Goal: Task Accomplishment & Management: Use online tool/utility

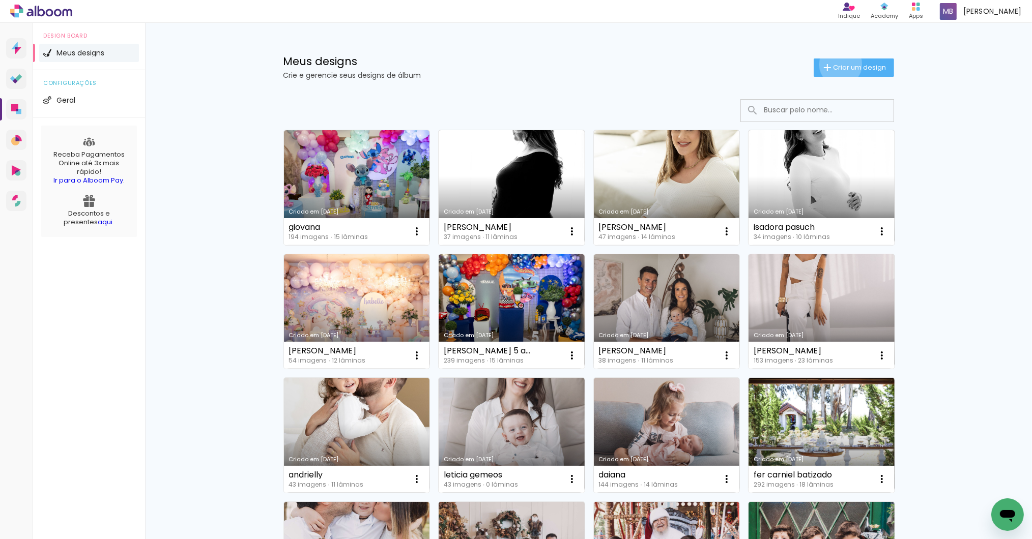
click at [834, 64] on span "Criar um design" at bounding box center [859, 67] width 53 height 7
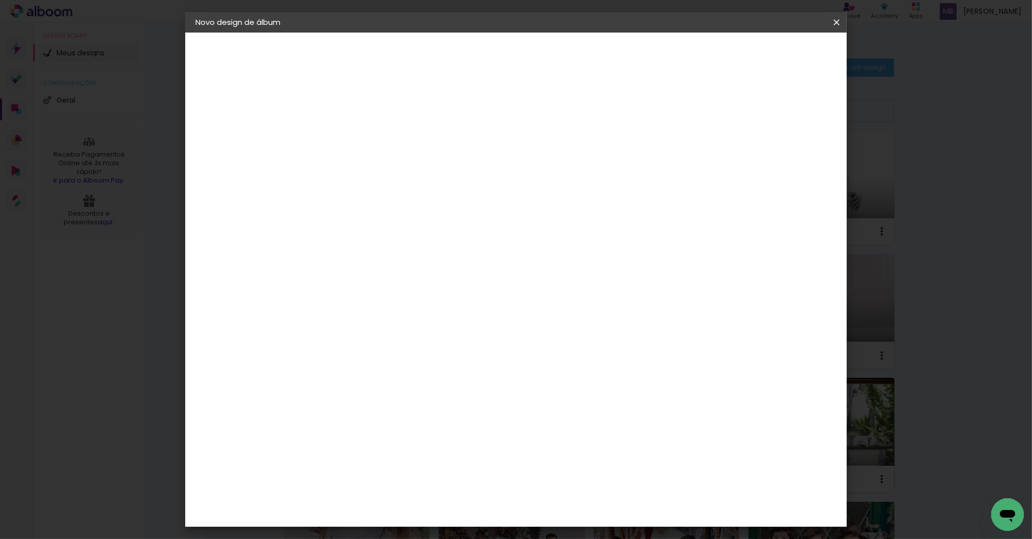
click at [362, 134] on input at bounding box center [362, 137] width 0 height 16
type input "D"
type input "JUlia"
type paper-input "JUlia"
click at [0, 0] on slot "Avançar" at bounding box center [0, 0] width 0 height 0
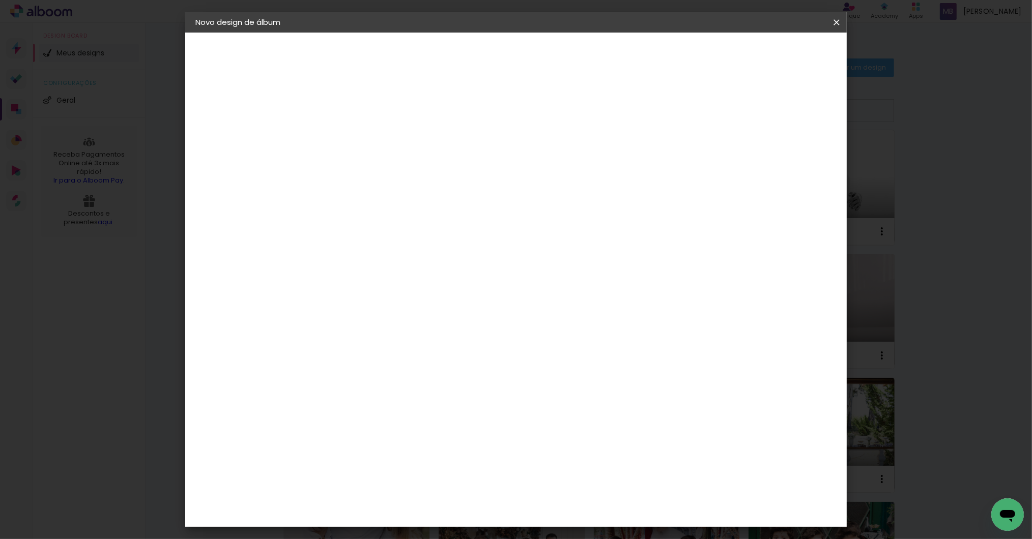
scroll to position [894, 0]
click at [380, 407] on div "Go image" at bounding box center [367, 415] width 25 height 16
click at [0, 0] on slot "Avançar" at bounding box center [0, 0] width 0 height 0
click at [401, 169] on input "text" at bounding box center [382, 177] width 40 height 16
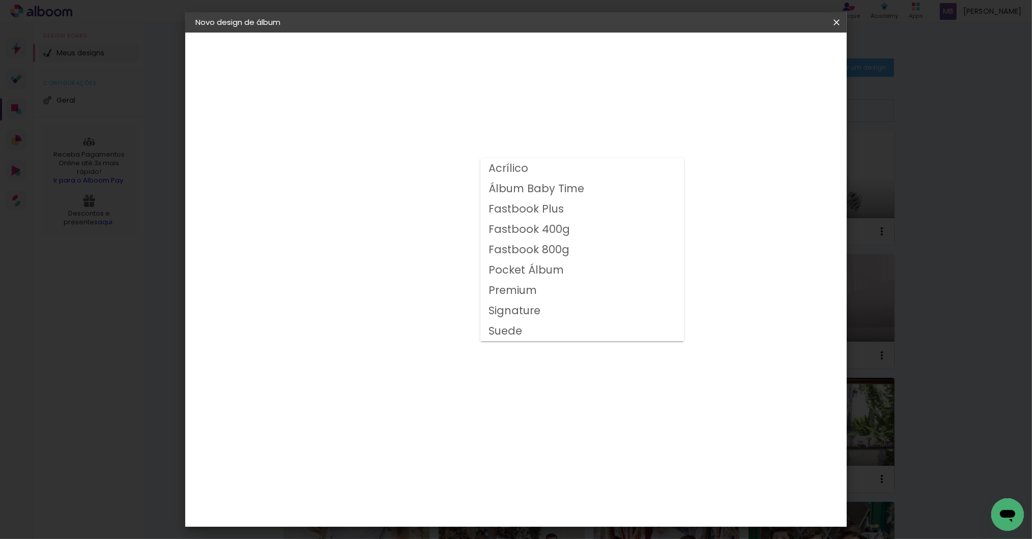
click at [0, 0] on slot "Fastbook 800g" at bounding box center [0, 0] width 0 height 0
type input "Fastbook 800g"
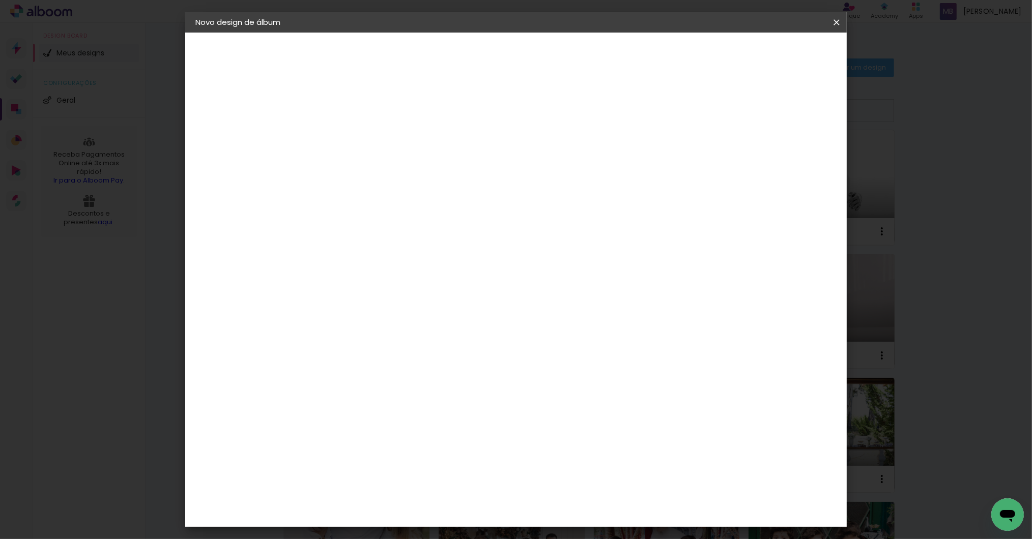
click at [430, 475] on span "25 × 25" at bounding box center [406, 488] width 47 height 27
click at [0, 0] on slot "Avançar" at bounding box center [0, 0] width 0 height 0
click at [714, 107] on div at bounding box center [709, 109] width 9 height 9
type paper-checkbox "on"
click at [771, 53] on span "Iniciar design" at bounding box center [748, 53] width 46 height 7
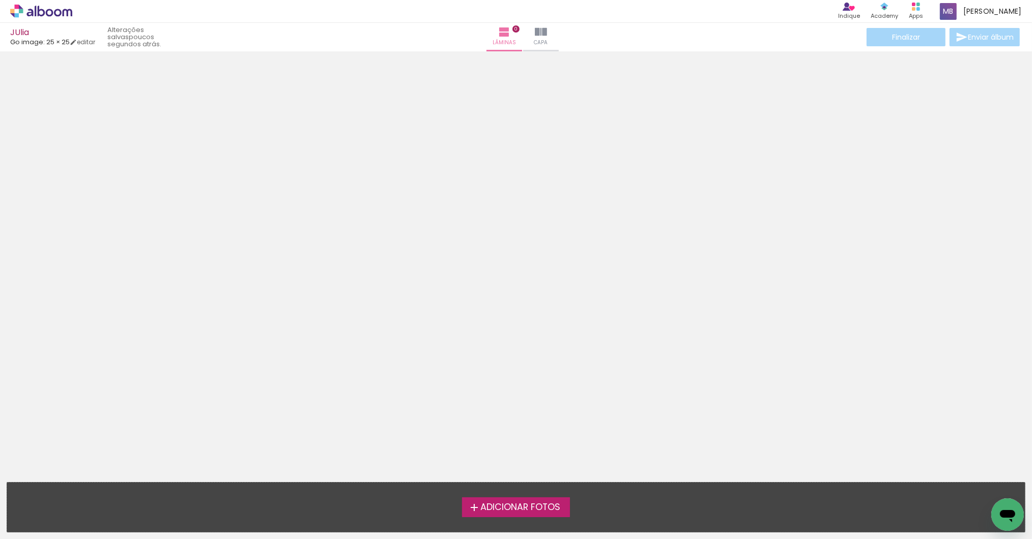
click at [523, 503] on span "Adicionar Fotos" at bounding box center [520, 507] width 80 height 9
click at [0, 0] on input "file" at bounding box center [0, 0] width 0 height 0
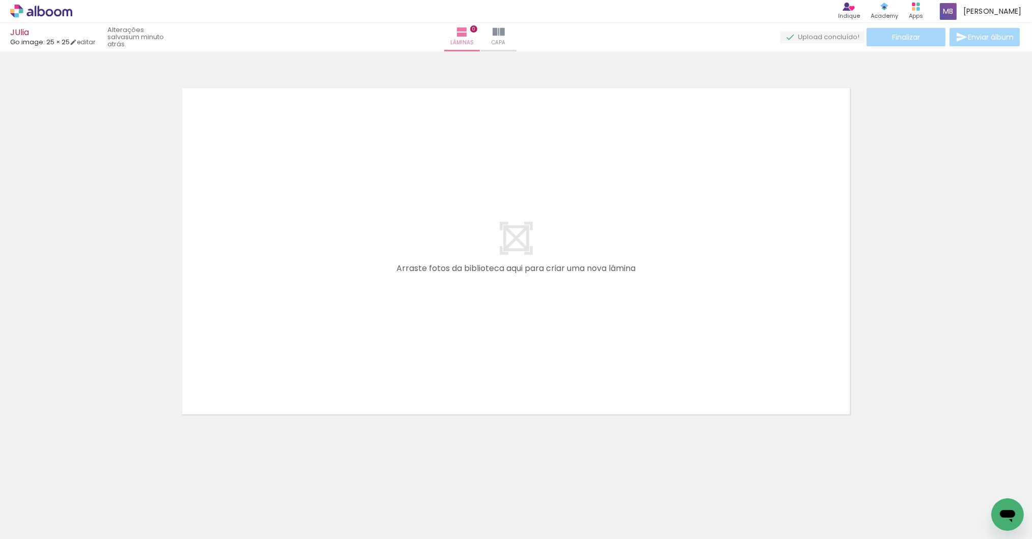
click at [45, 527] on span "Adicionar Fotos" at bounding box center [36, 525] width 31 height 11
click at [0, 0] on input "file" at bounding box center [0, 0] width 0 height 0
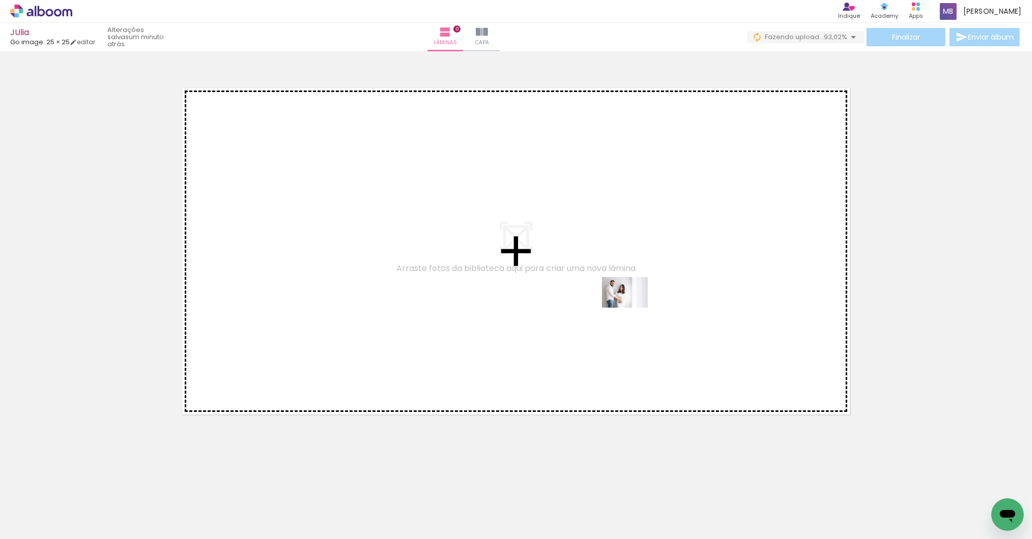
drag, startPoint x: 221, startPoint y: 508, endPoint x: 632, endPoint y: 307, distance: 458.2
click at [632, 307] on quentale-workspace at bounding box center [516, 269] width 1032 height 539
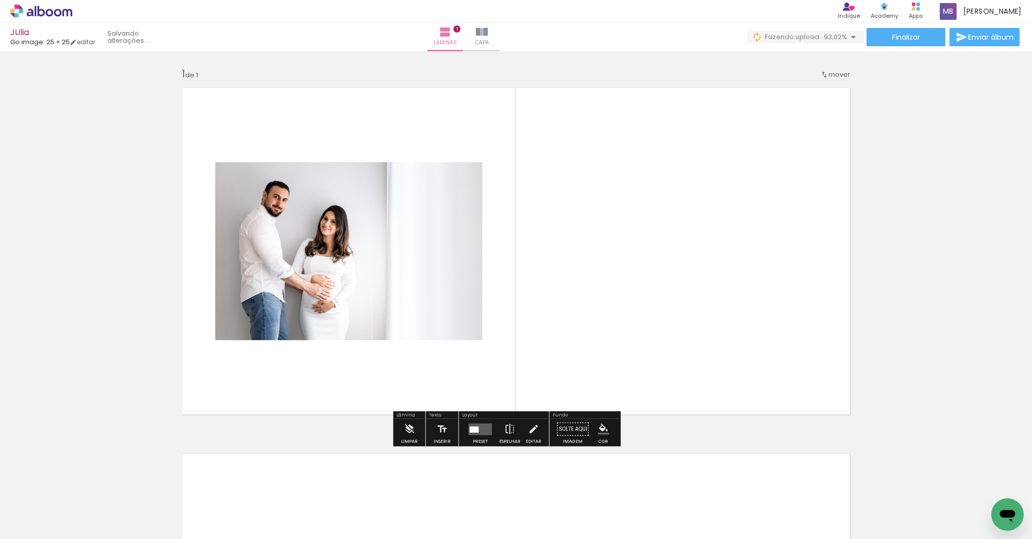
click at [482, 435] on quentale-layouter at bounding box center [480, 429] width 23 height 12
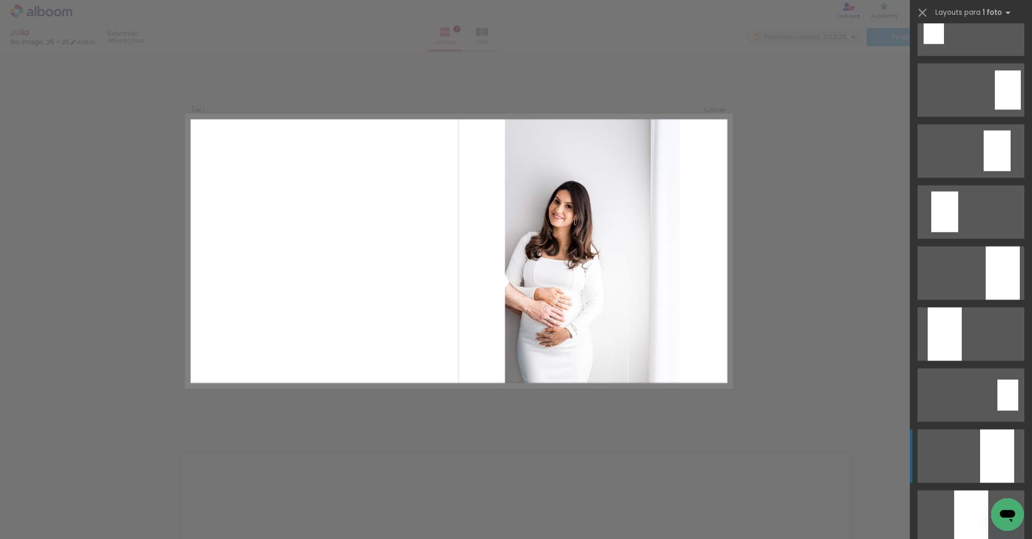
scroll to position [2330, 0]
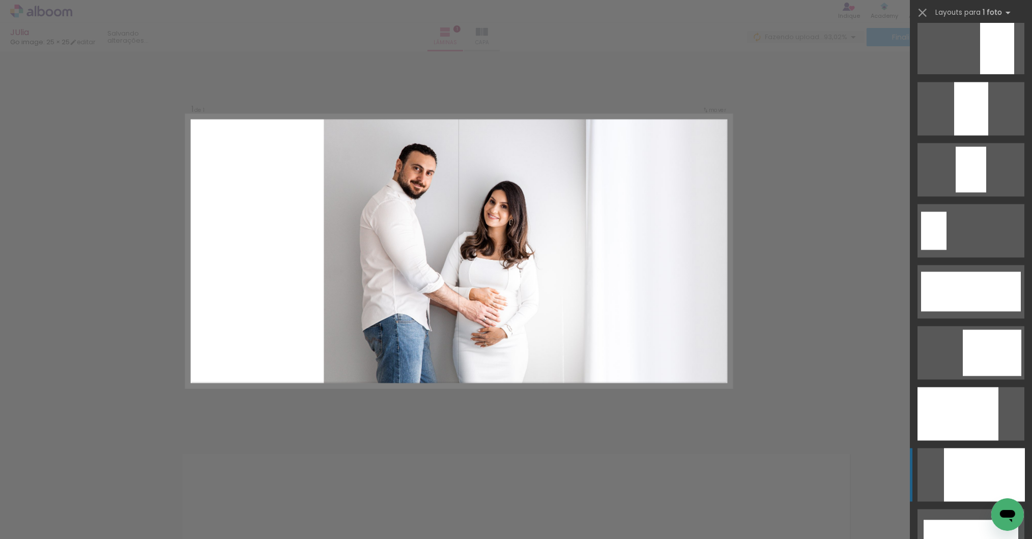
click at [980, 478] on div at bounding box center [984, 474] width 81 height 53
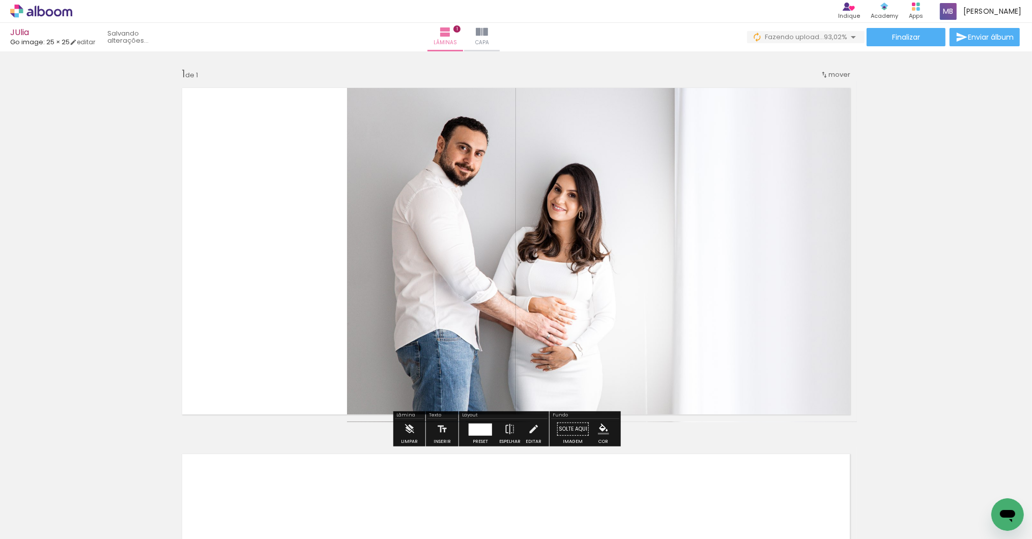
scroll to position [348, 0]
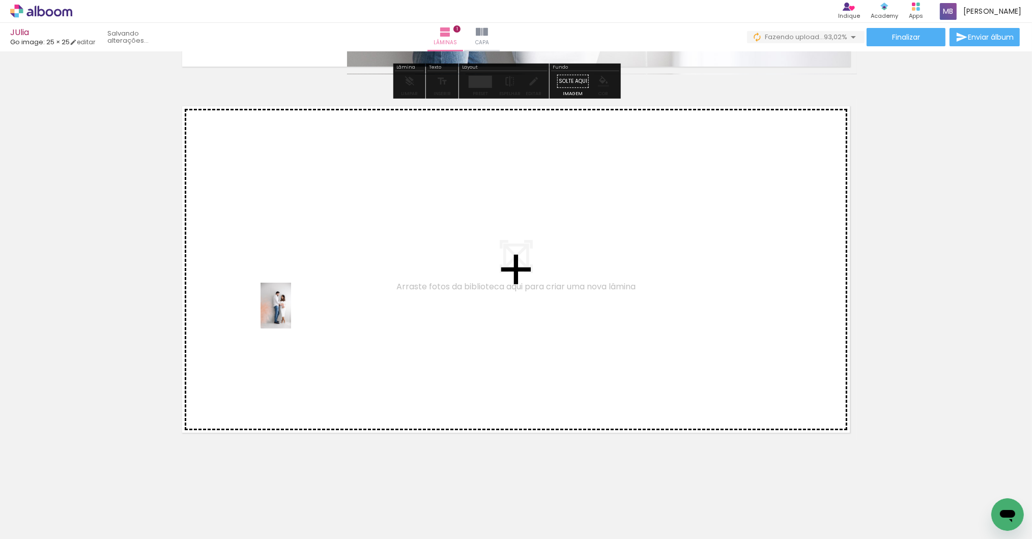
drag, startPoint x: 131, startPoint y: 477, endPoint x: 292, endPoint y: 311, distance: 231.0
click at [292, 311] on quentale-workspace at bounding box center [516, 269] width 1032 height 539
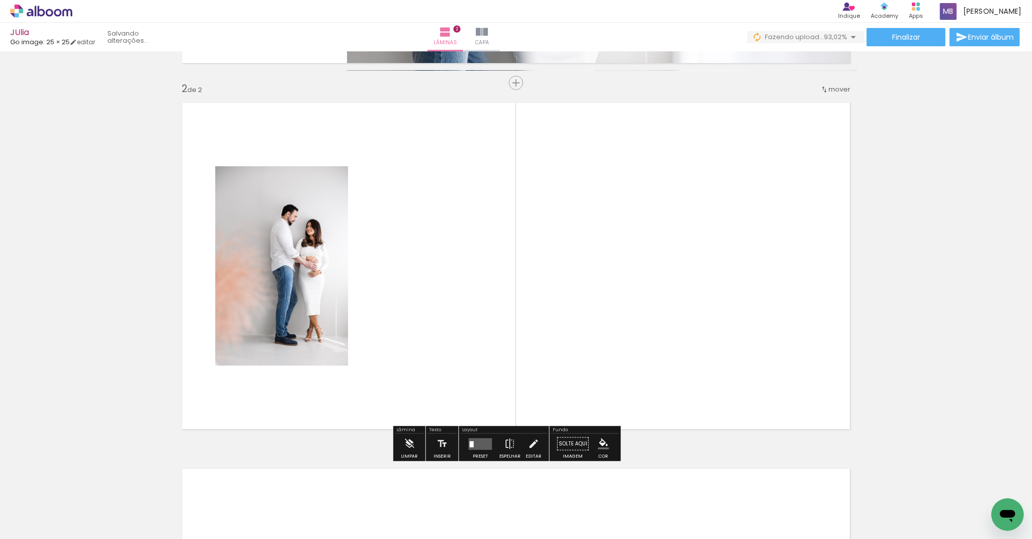
scroll to position [353, 0]
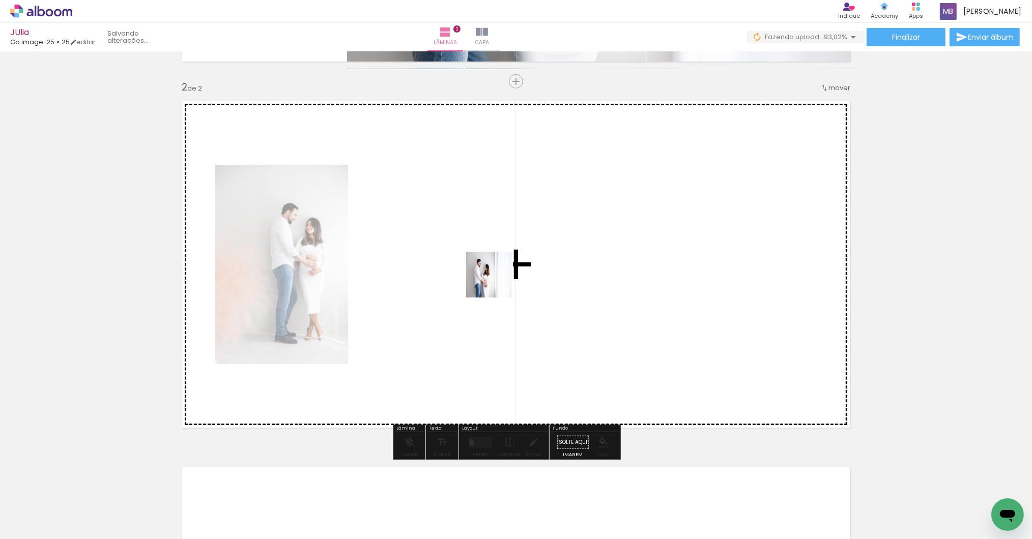
drag, startPoint x: 151, startPoint y: 512, endPoint x: 499, endPoint y: 280, distance: 418.9
click at [499, 280] on quentale-workspace at bounding box center [516, 269] width 1032 height 539
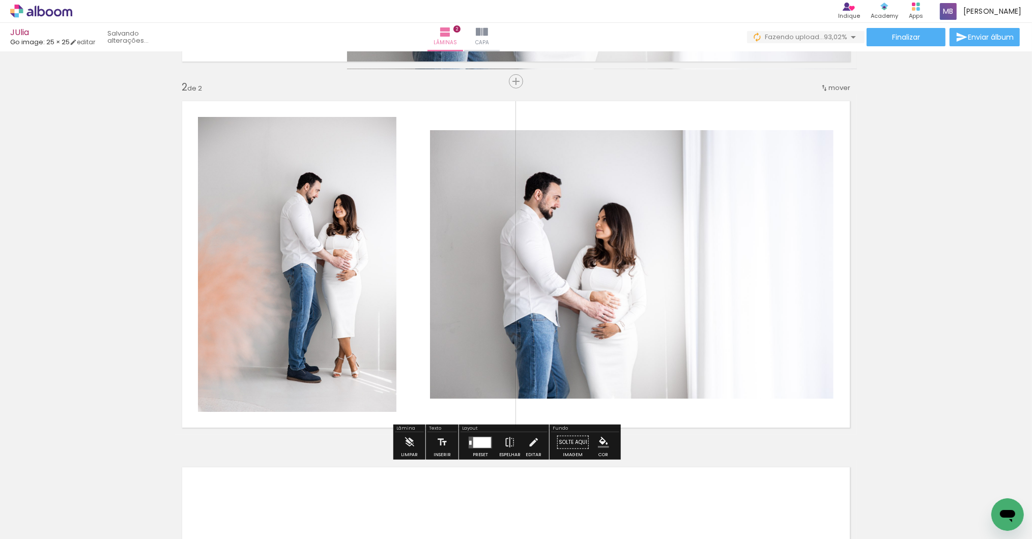
drag, startPoint x: 482, startPoint y: 440, endPoint x: 551, endPoint y: 441, distance: 69.2
click at [482, 440] on div at bounding box center [482, 442] width 18 height 11
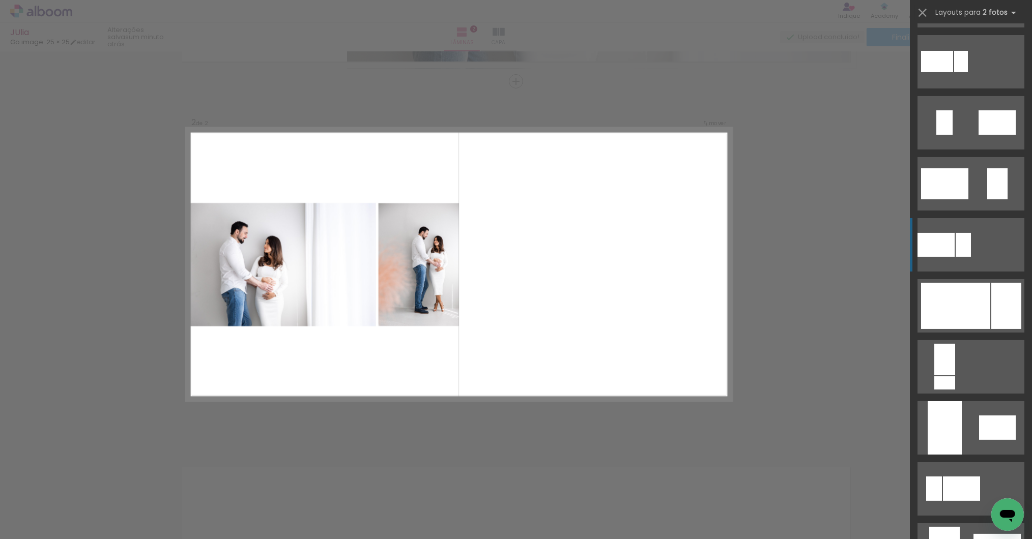
scroll to position [384, 0]
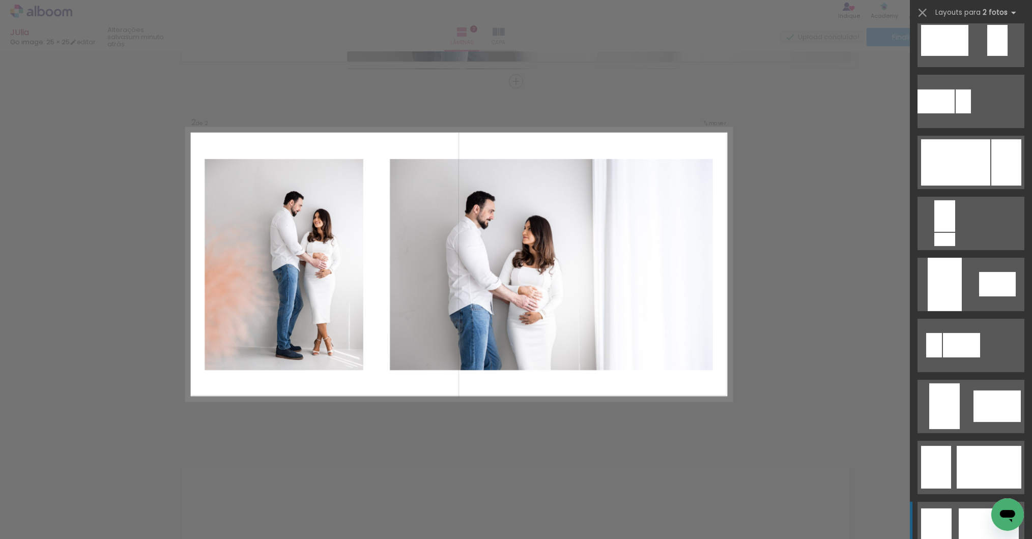
click at [948, 519] on quentale-layouter at bounding box center [970, 528] width 107 height 53
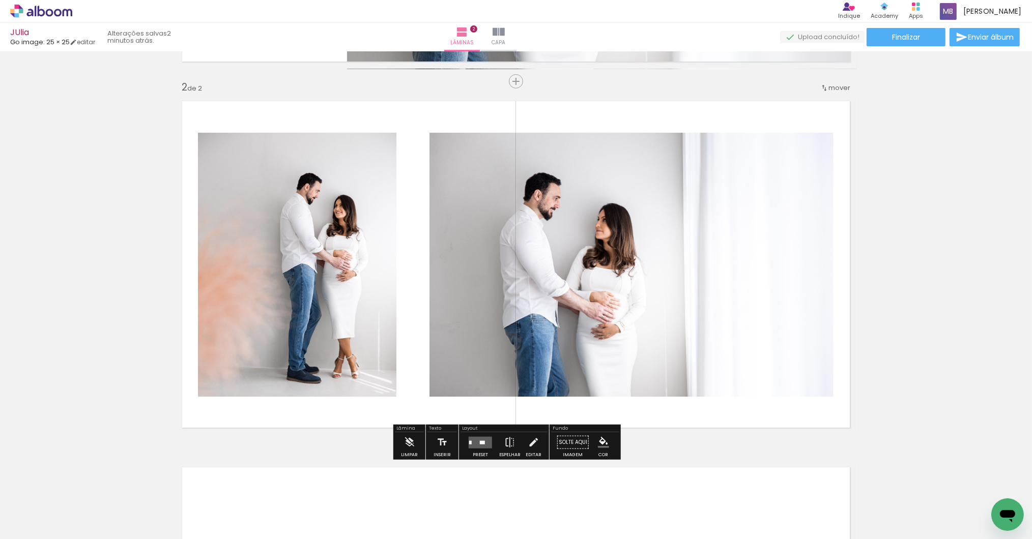
click at [472, 442] on div at bounding box center [470, 443] width 3 height 4
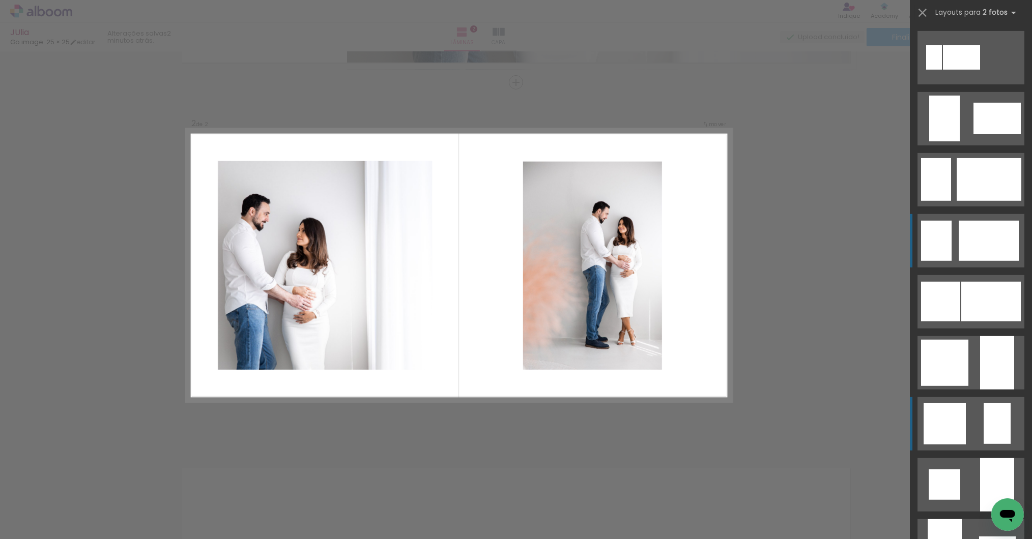
scroll to position [353, 0]
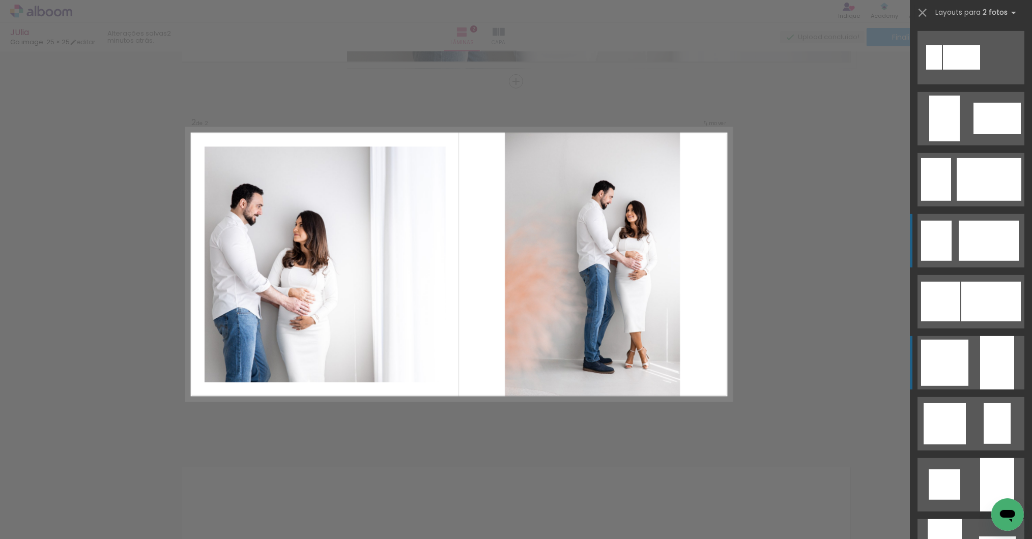
click at [993, 381] on div at bounding box center [997, 362] width 34 height 53
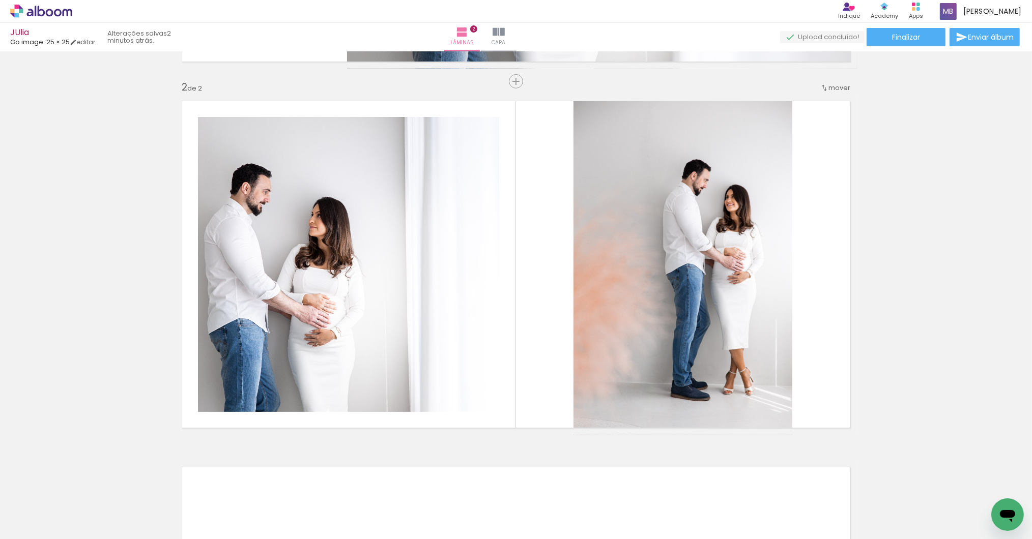
scroll to position [0, 0]
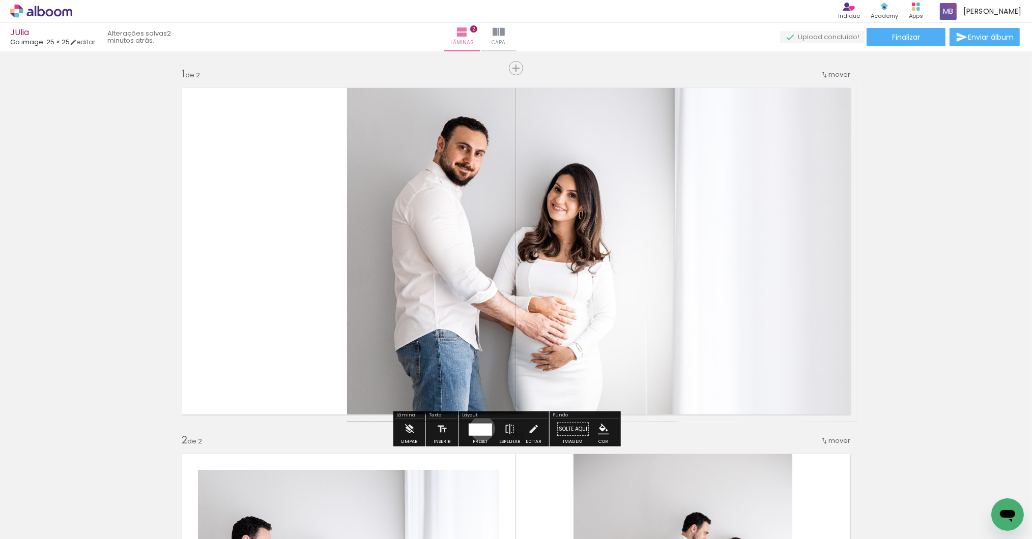
click at [485, 430] on div at bounding box center [480, 429] width 23 height 12
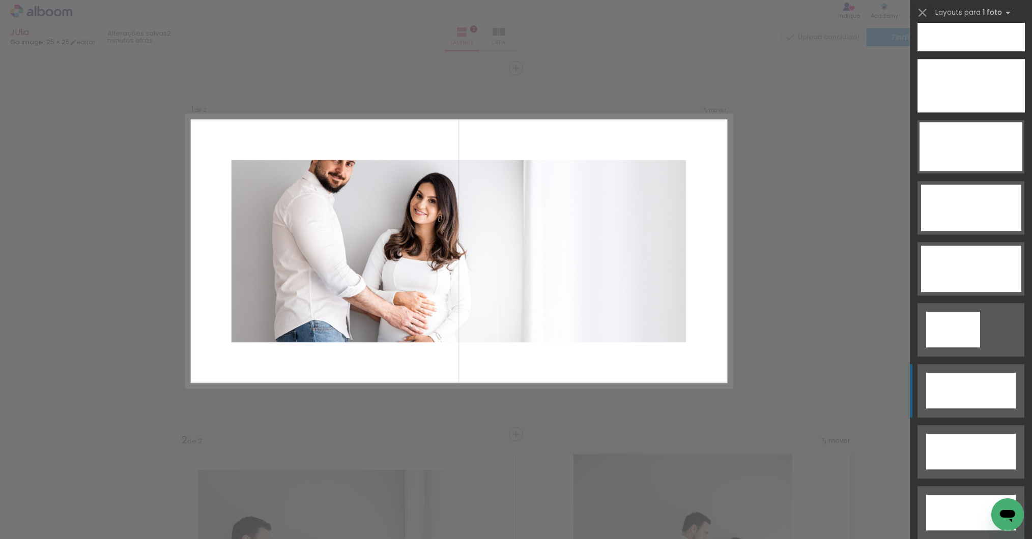
scroll to position [2388, 0]
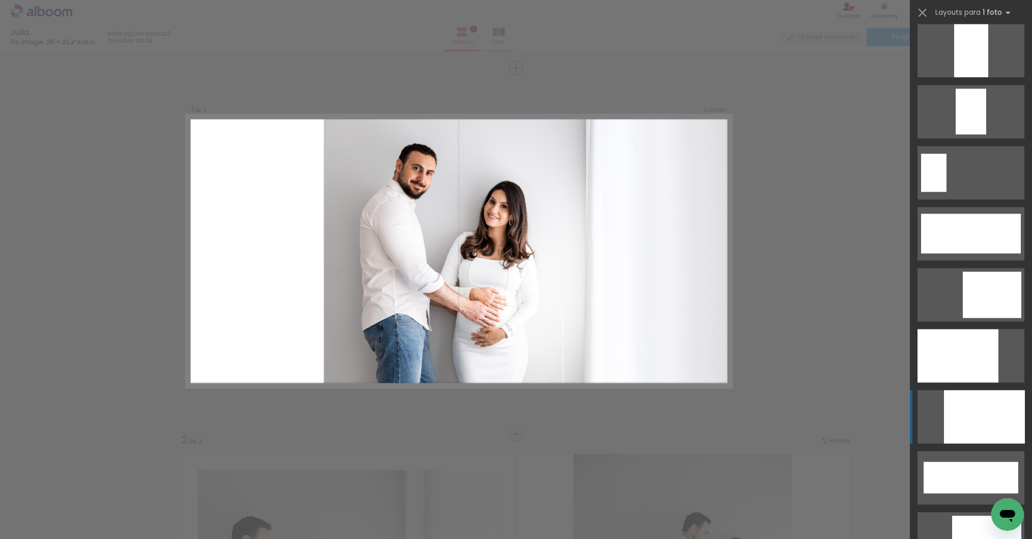
click at [958, 398] on div at bounding box center [984, 416] width 81 height 53
click at [977, 423] on div at bounding box center [984, 416] width 81 height 53
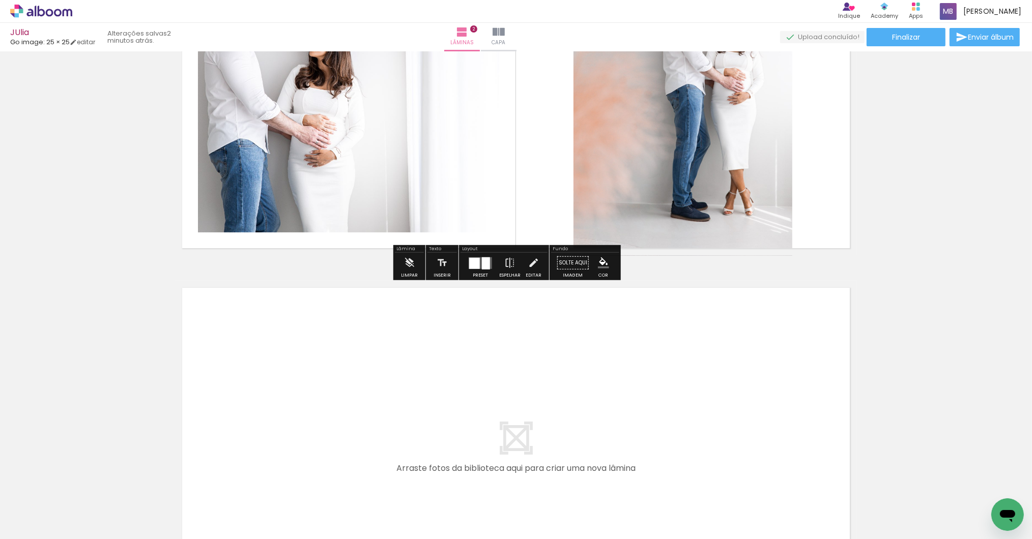
scroll to position [598, 0]
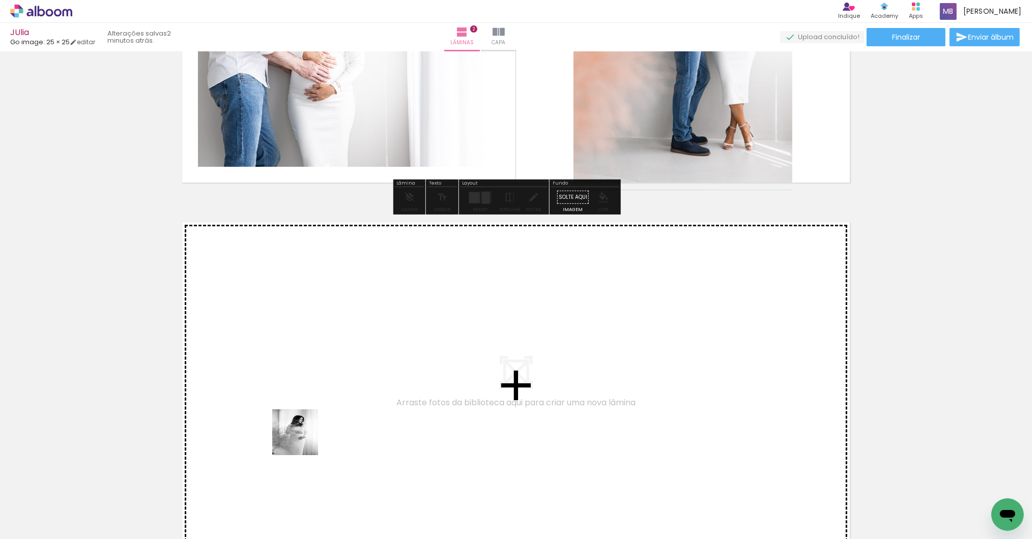
drag, startPoint x: 297, startPoint y: 467, endPoint x: 303, endPoint y: 388, distance: 79.1
click at [303, 388] on quentale-workspace at bounding box center [516, 269] width 1032 height 539
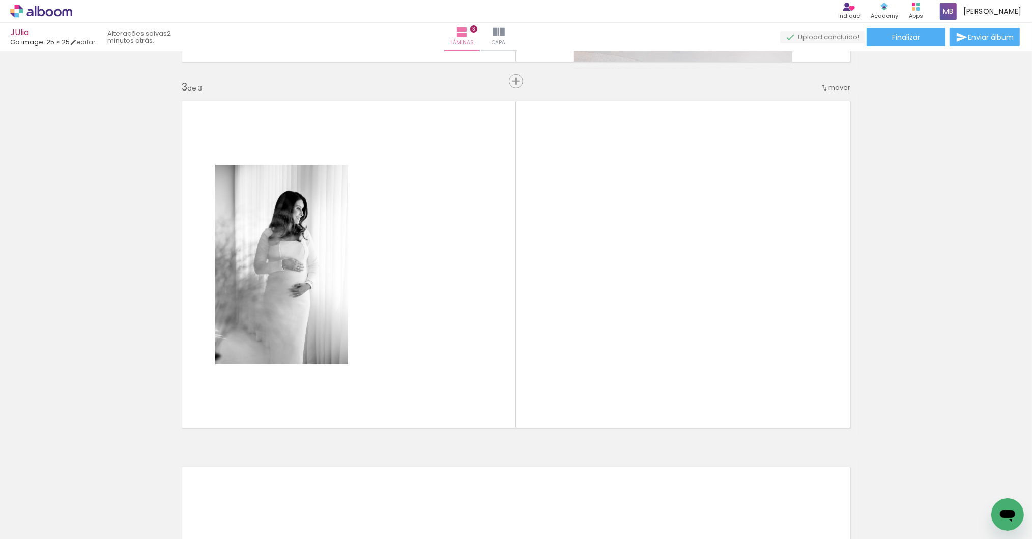
scroll to position [0, 480]
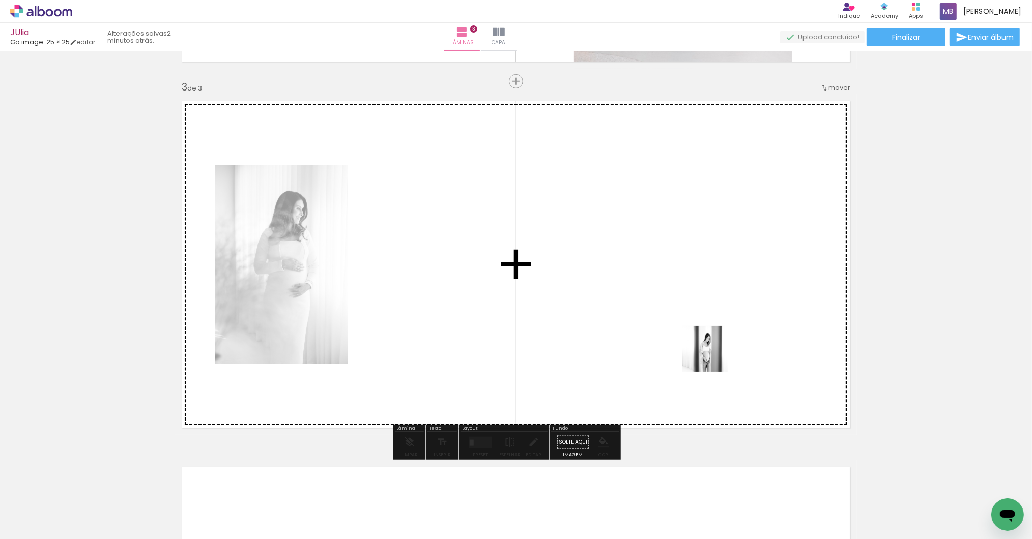
drag, startPoint x: 752, startPoint y: 505, endPoint x: 676, endPoint y: 306, distance: 212.6
click at [676, 306] on quentale-workspace at bounding box center [516, 269] width 1032 height 539
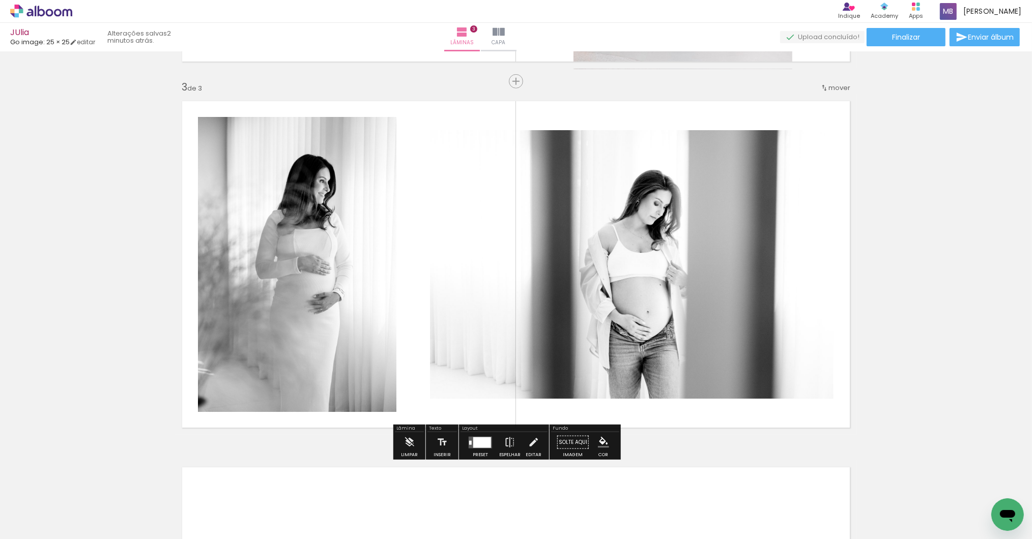
scroll to position [1081, 0]
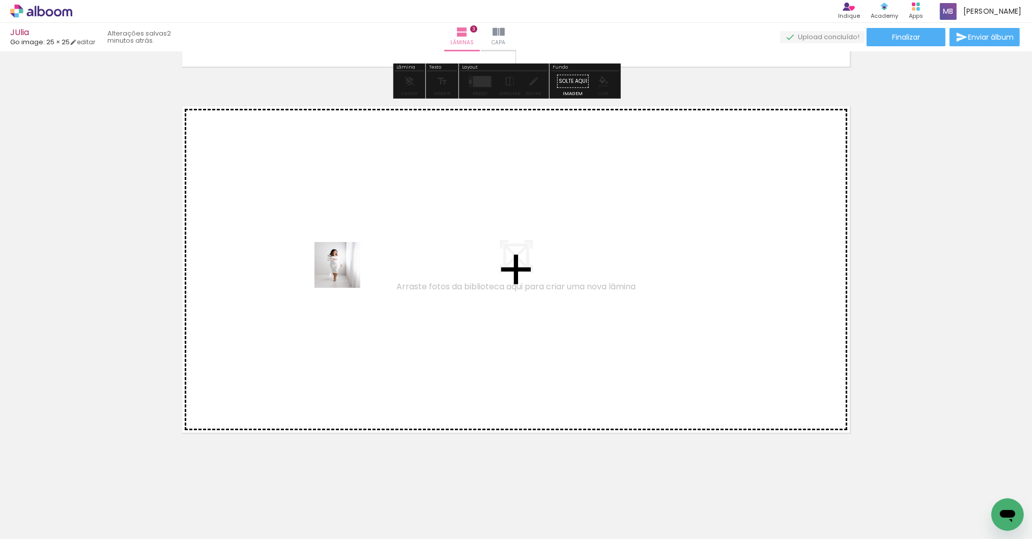
drag, startPoint x: 321, startPoint y: 502, endPoint x: 341, endPoint y: 257, distance: 246.1
click at [341, 257] on quentale-workspace at bounding box center [516, 269] width 1032 height 539
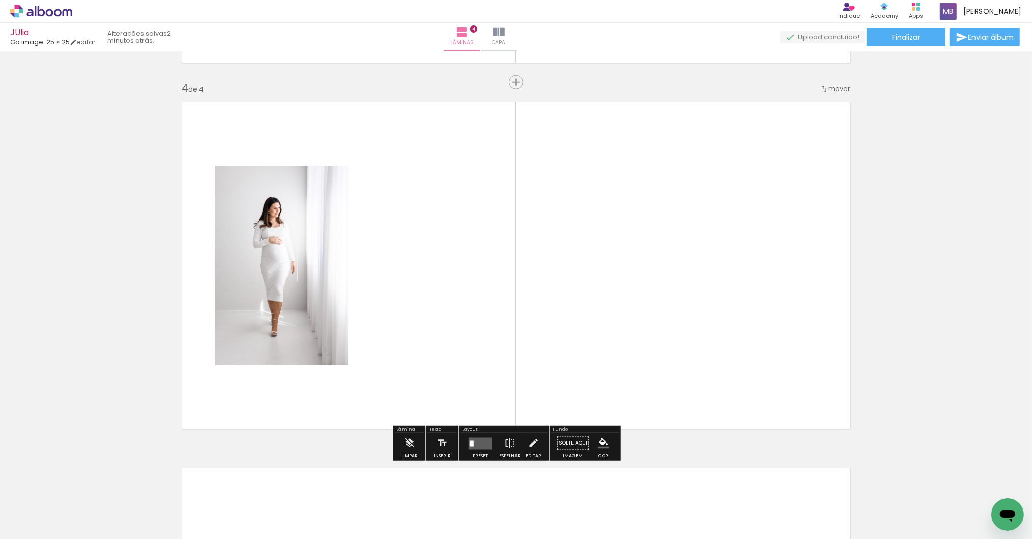
scroll to position [1086, 0]
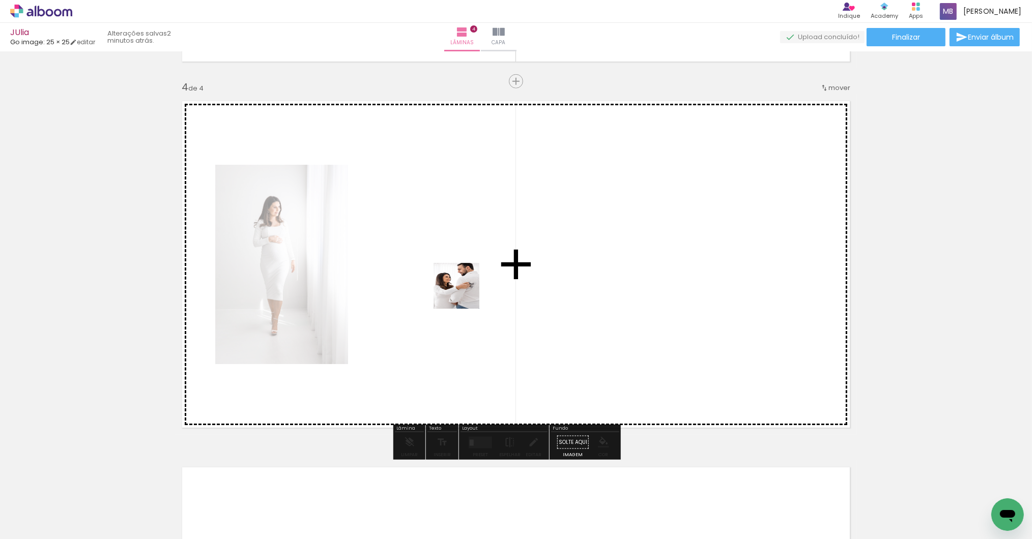
drag, startPoint x: 384, startPoint y: 501, endPoint x: 462, endPoint y: 286, distance: 228.5
click at [462, 286] on quentale-workspace at bounding box center [516, 269] width 1032 height 539
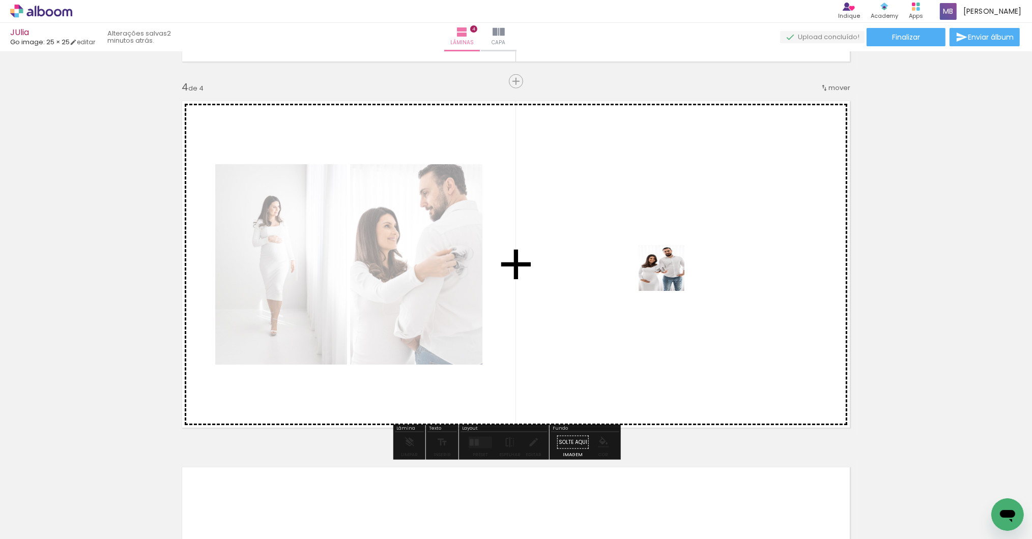
drag, startPoint x: 451, startPoint y: 511, endPoint x: 671, endPoint y: 269, distance: 327.1
click at [671, 269] on quentale-workspace at bounding box center [516, 269] width 1032 height 539
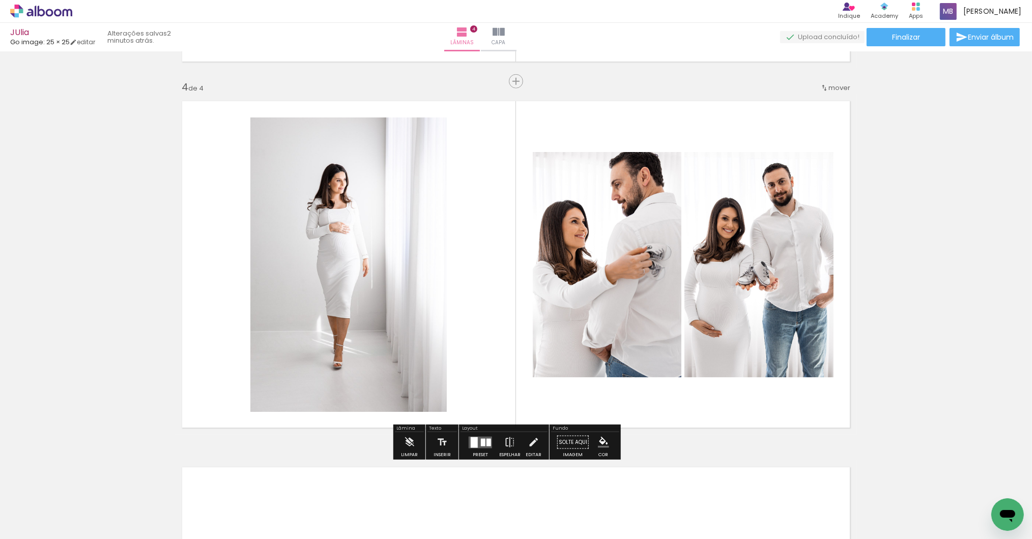
scroll to position [0, 773]
drag, startPoint x: 432, startPoint y: 534, endPoint x: 1029, endPoint y: 492, distance: 598.2
click at [83, 492] on iron-horizontal-list at bounding box center [73, 508] width 20 height 64
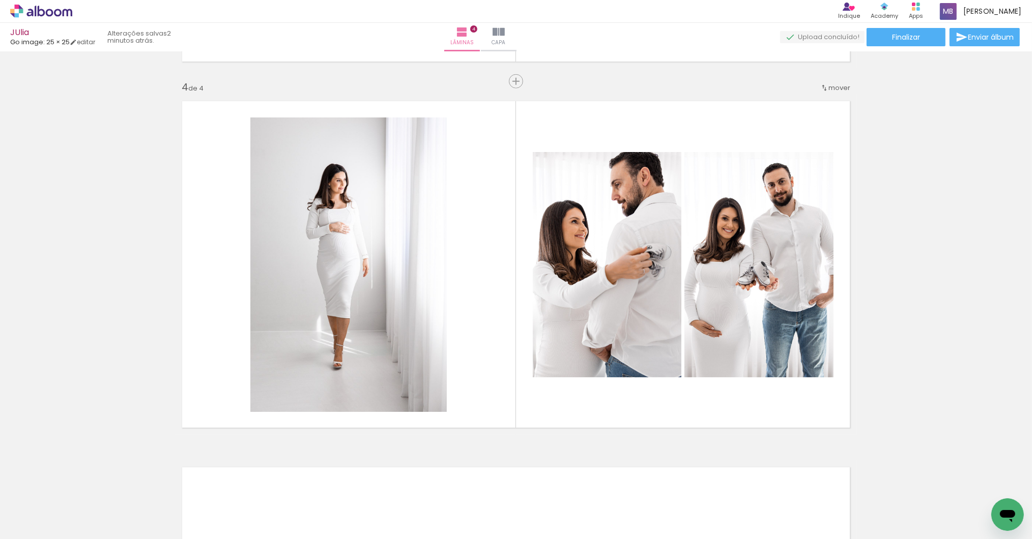
scroll to position [0, 1494]
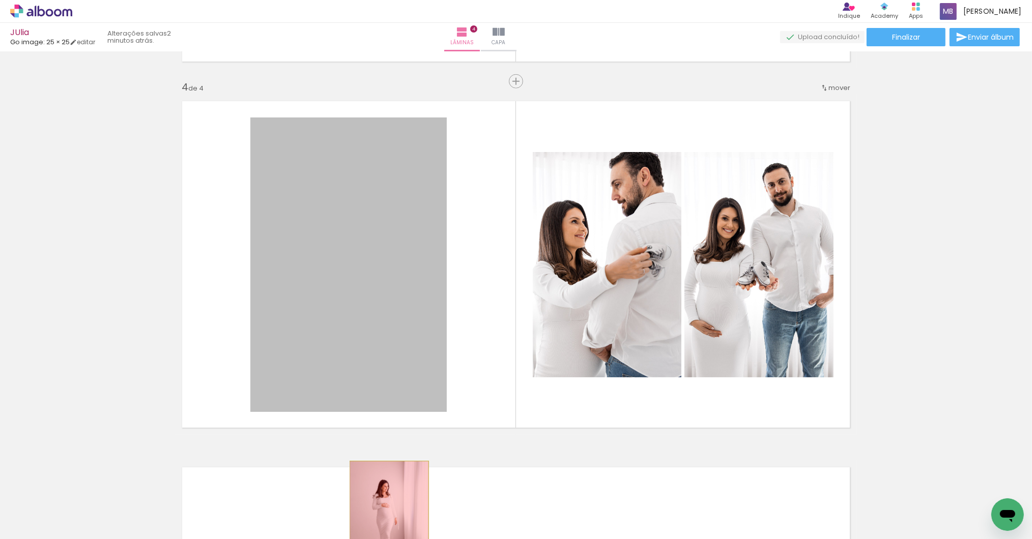
drag, startPoint x: 402, startPoint y: 398, endPoint x: 385, endPoint y: 520, distance: 123.8
click at [385, 520] on quentale-workspace at bounding box center [516, 269] width 1032 height 539
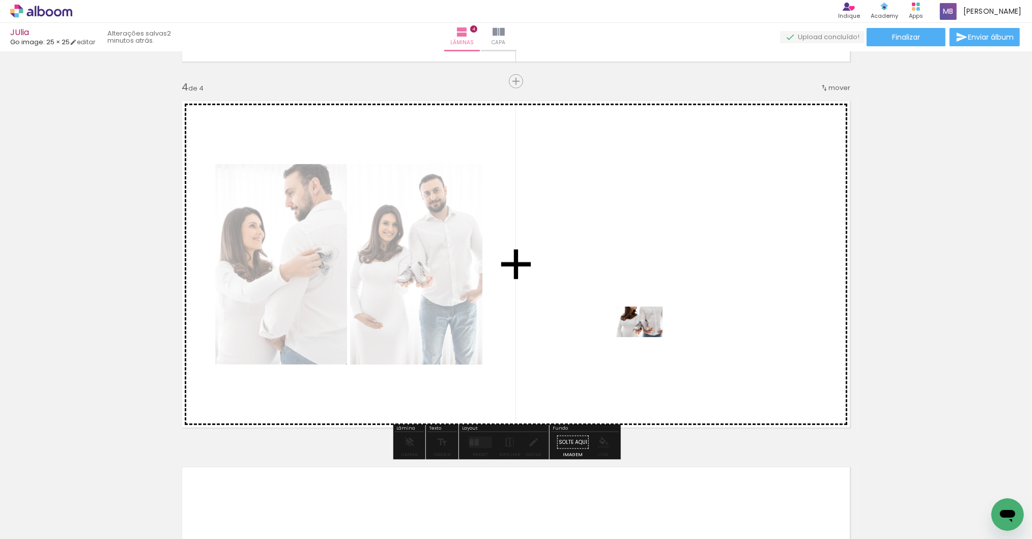
drag, startPoint x: 931, startPoint y: 504, endPoint x: 647, endPoint y: 337, distance: 329.3
click at [647, 337] on quentale-workspace at bounding box center [516, 269] width 1032 height 539
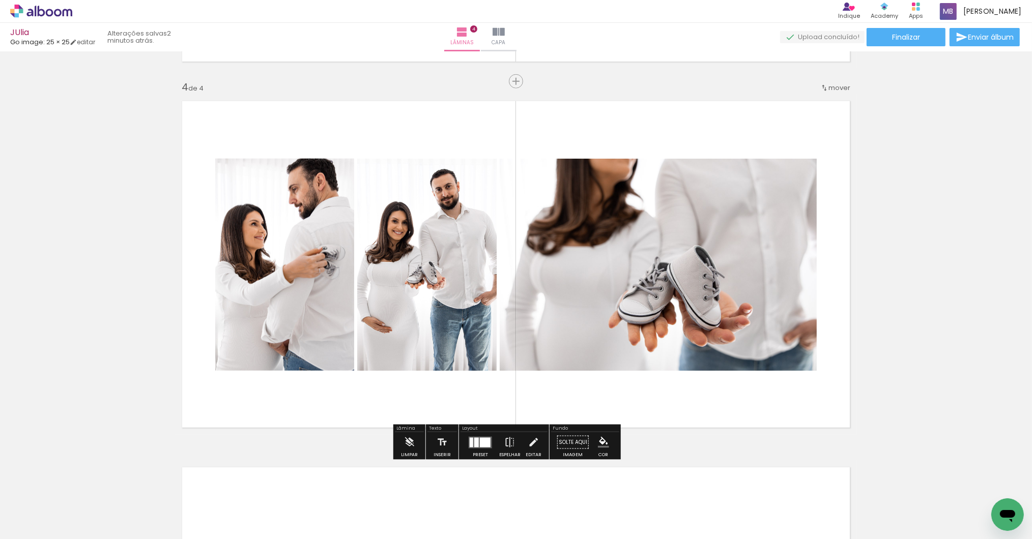
click at [483, 442] on div at bounding box center [485, 443] width 11 height 10
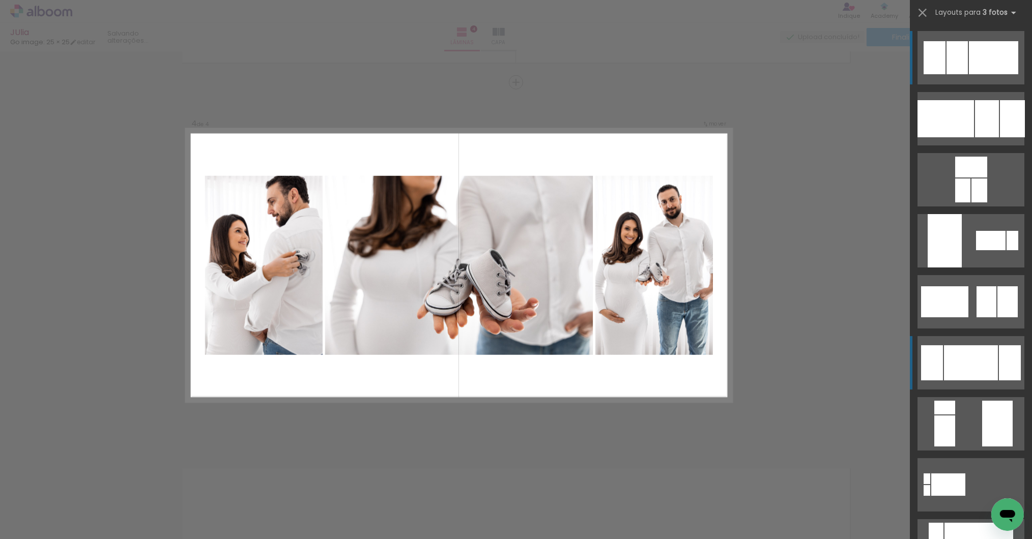
scroll to position [1086, 0]
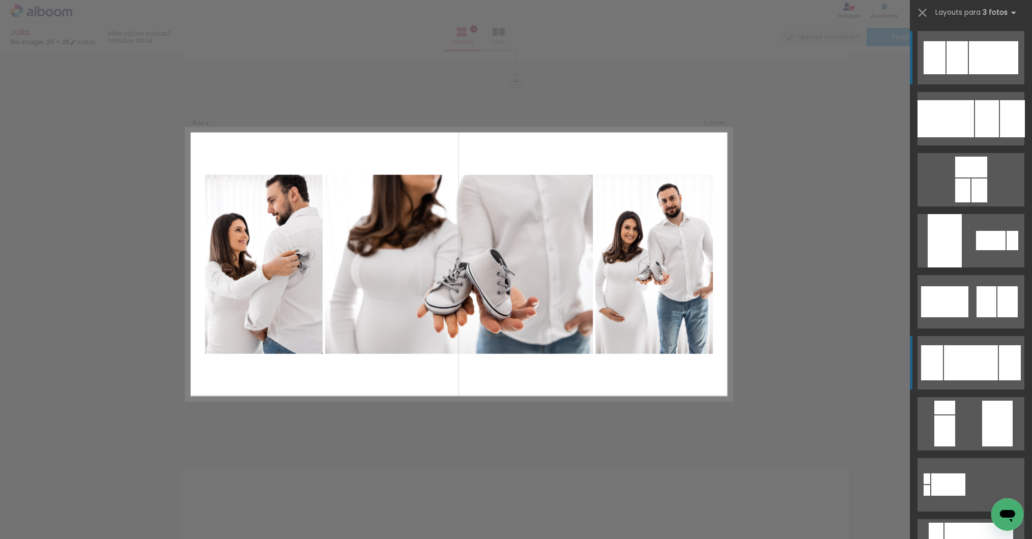
click at [932, 361] on div at bounding box center [932, 362] width 22 height 35
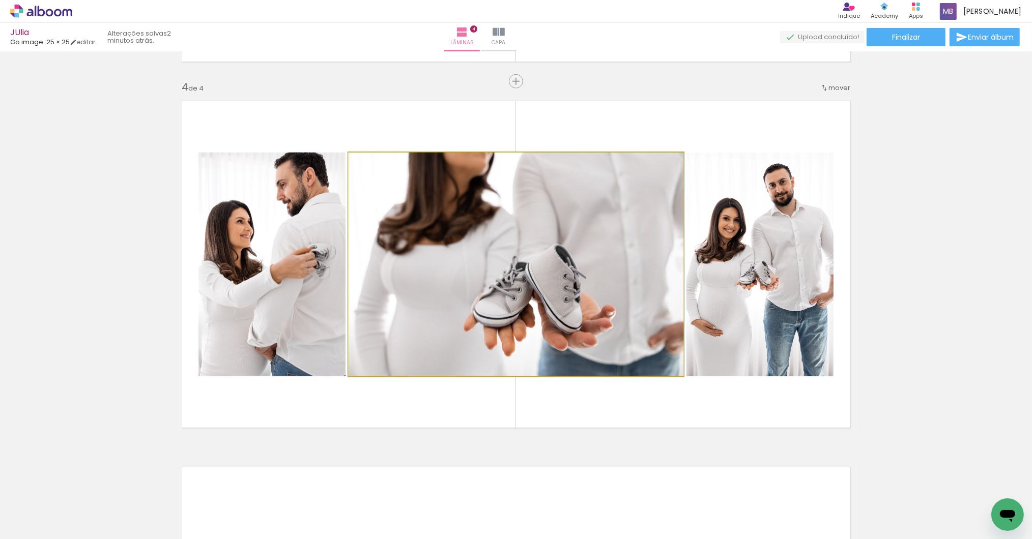
click at [369, 162] on div at bounding box center [372, 163] width 9 height 9
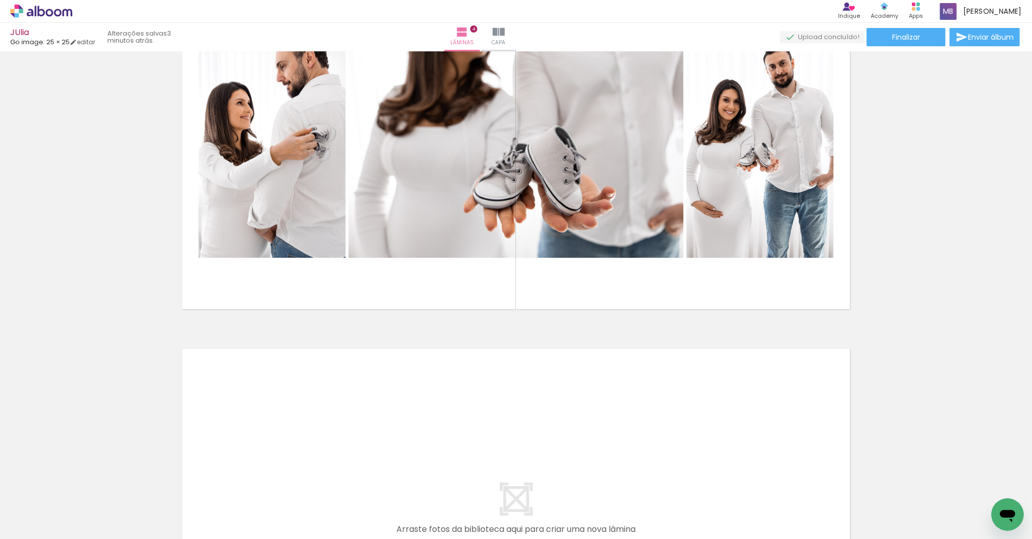
scroll to position [0, 1494]
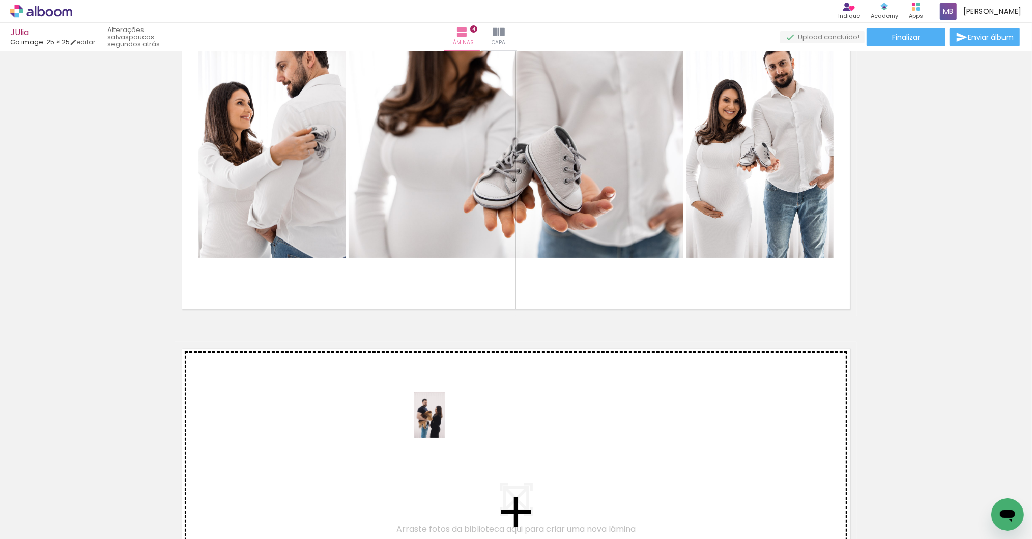
drag, startPoint x: 497, startPoint y: 502, endPoint x: 445, endPoint y: 423, distance: 94.8
click at [445, 423] on quentale-workspace at bounding box center [516, 269] width 1032 height 539
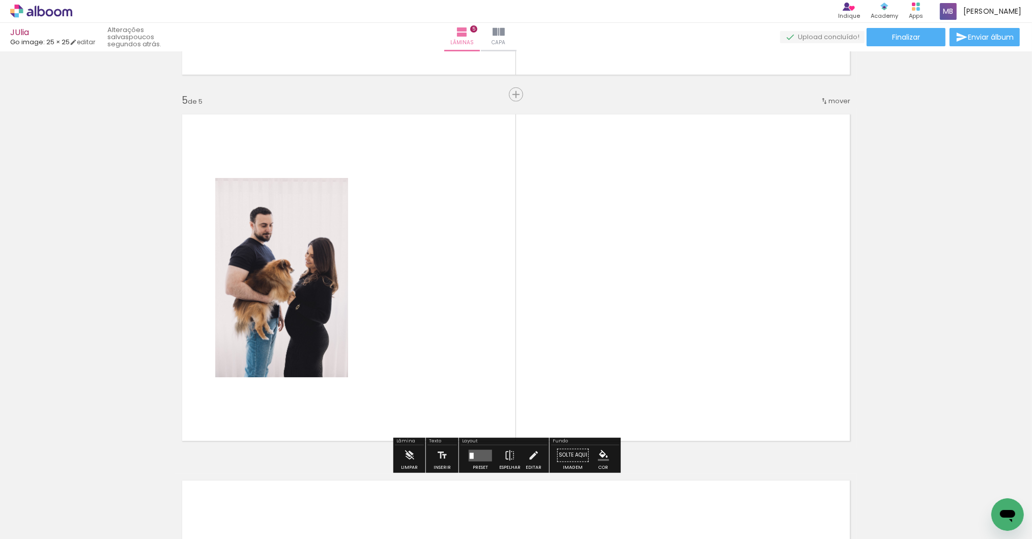
scroll to position [1452, 0]
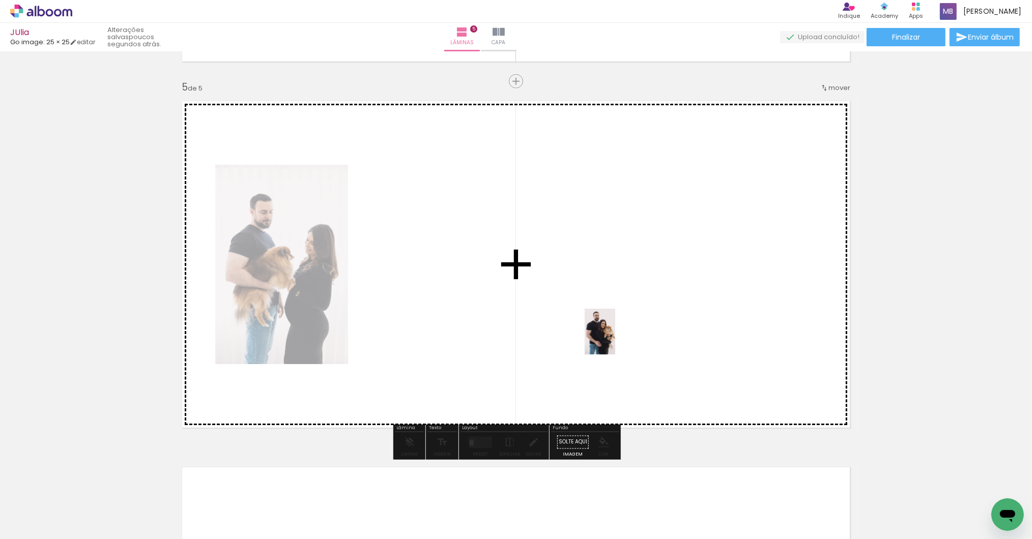
drag, startPoint x: 553, startPoint y: 489, endPoint x: 615, endPoint y: 339, distance: 161.9
click at [615, 339] on quentale-workspace at bounding box center [516, 269] width 1032 height 539
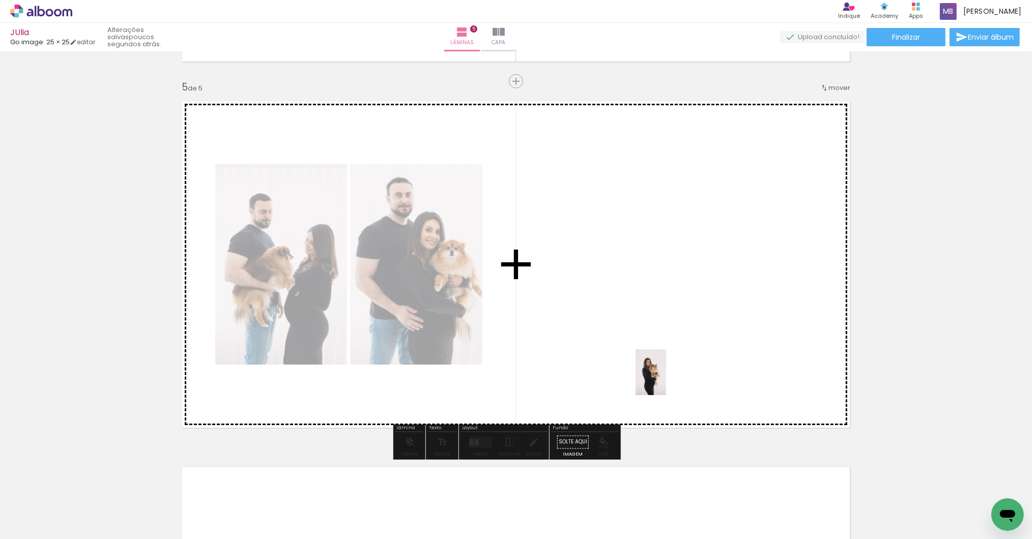
drag, startPoint x: 594, startPoint y: 513, endPoint x: 666, endPoint y: 380, distance: 150.9
click at [666, 380] on quentale-workspace at bounding box center [516, 269] width 1032 height 539
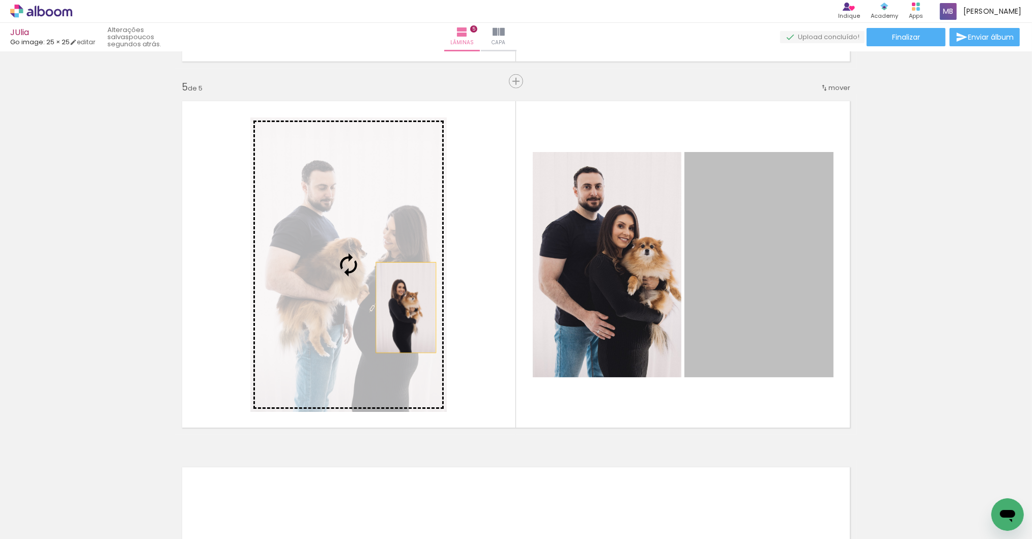
drag, startPoint x: 721, startPoint y: 297, endPoint x: 382, endPoint y: 304, distance: 338.9
click at [0, 0] on slot at bounding box center [0, 0] width 0 height 0
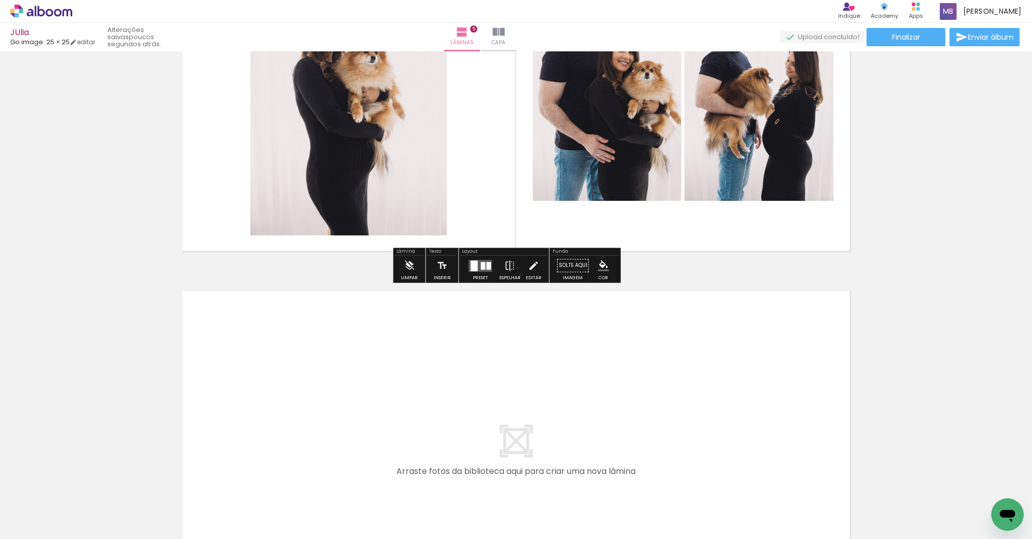
scroll to position [1682, 0]
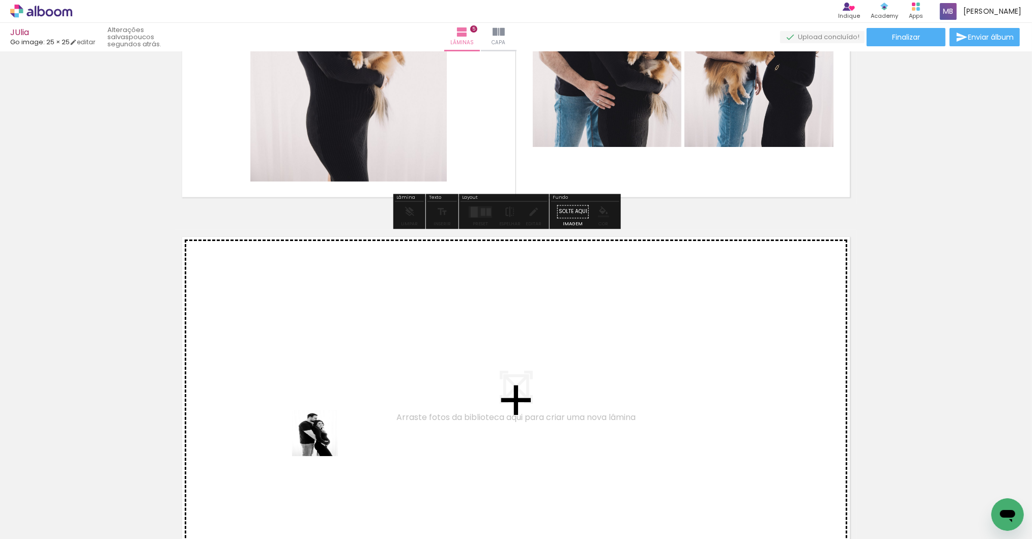
drag, startPoint x: 269, startPoint y: 499, endPoint x: 344, endPoint y: 372, distance: 147.1
click at [344, 372] on quentale-workspace at bounding box center [516, 269] width 1032 height 539
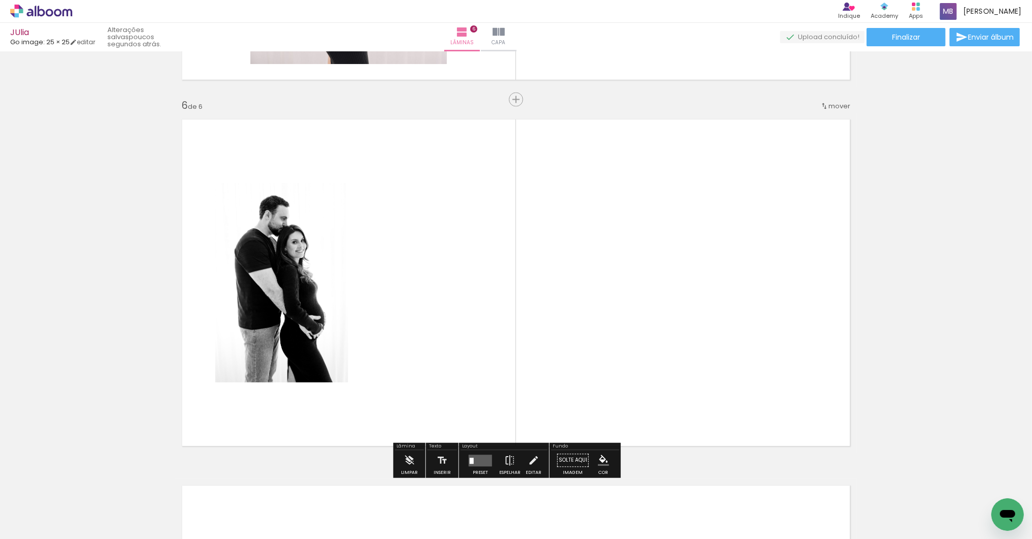
scroll to position [1818, 0]
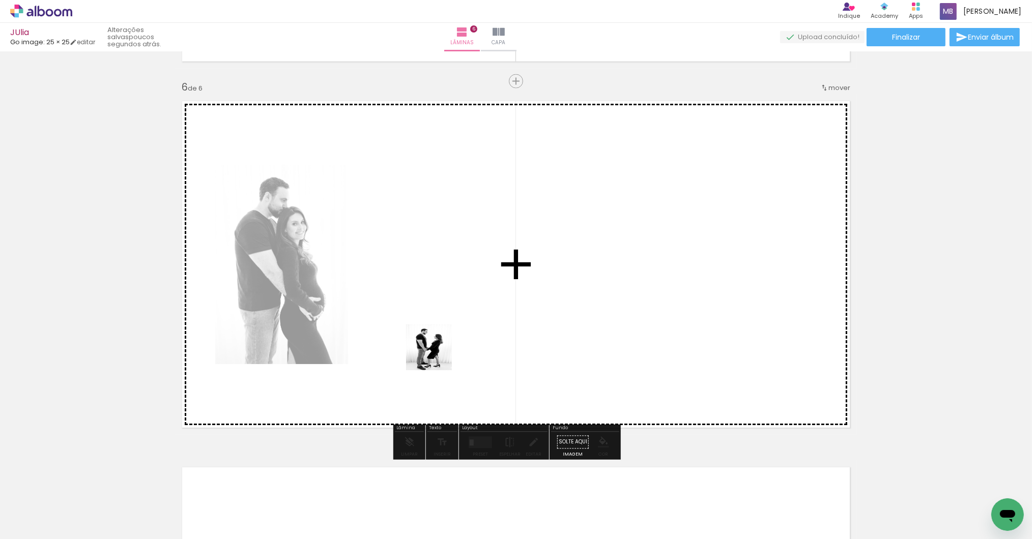
drag, startPoint x: 317, startPoint y: 499, endPoint x: 453, endPoint y: 319, distance: 225.6
click at [453, 319] on quentale-workspace at bounding box center [516, 269] width 1032 height 539
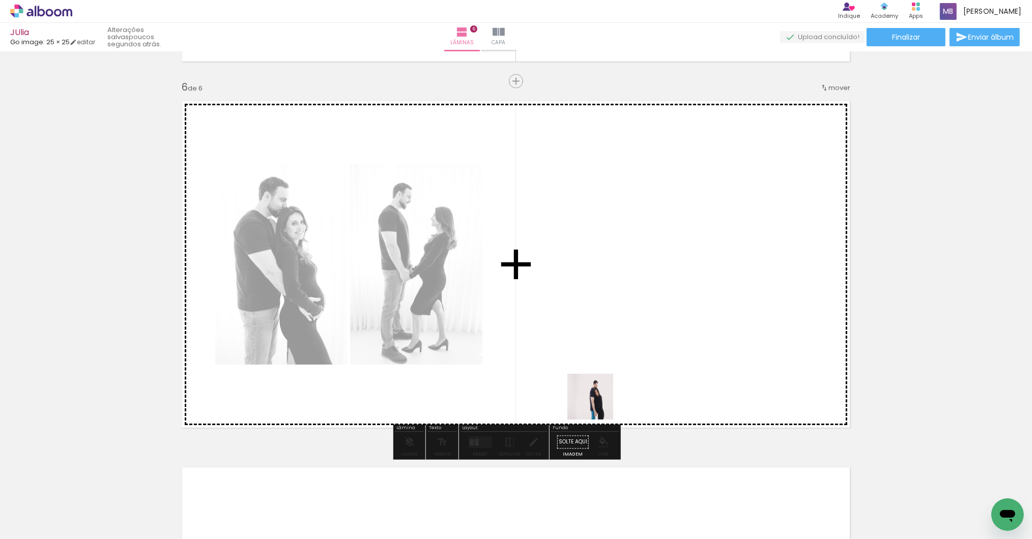
drag, startPoint x: 381, startPoint y: 504, endPoint x: 699, endPoint y: 304, distance: 375.3
click at [699, 304] on quentale-workspace at bounding box center [516, 269] width 1032 height 539
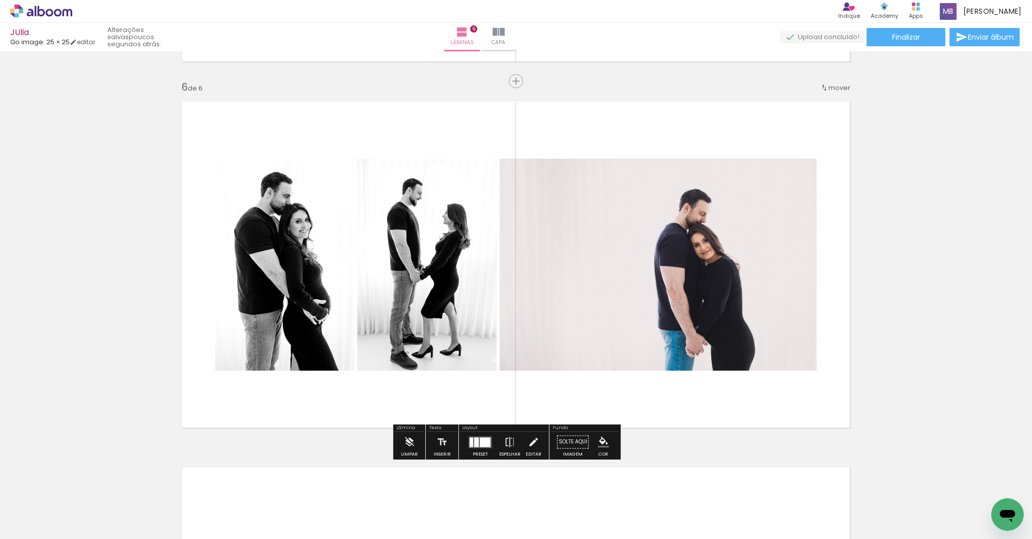
drag, startPoint x: 492, startPoint y: 442, endPoint x: 500, endPoint y: 440, distance: 7.6
click at [490, 442] on div at bounding box center [485, 443] width 11 height 10
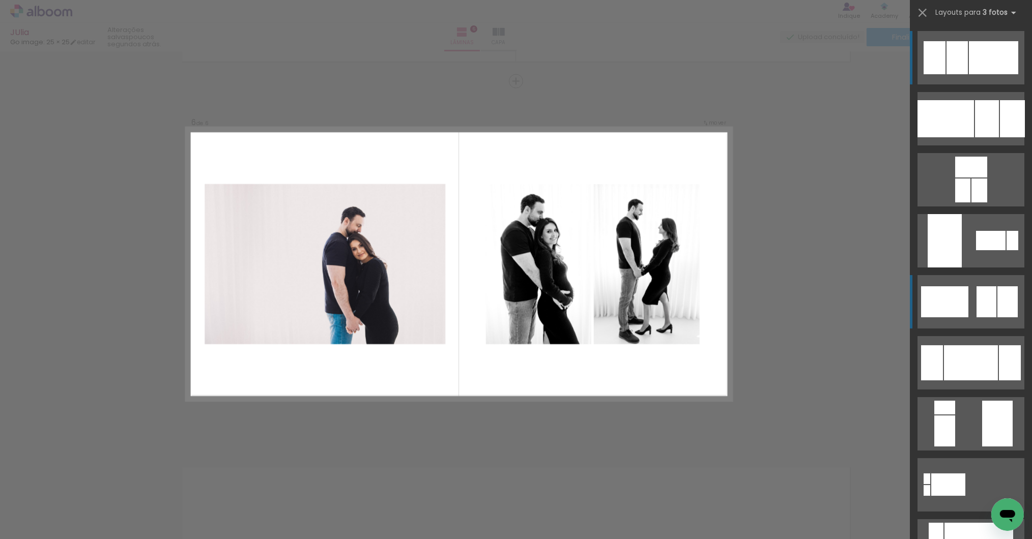
click at [948, 303] on div at bounding box center [944, 301] width 47 height 31
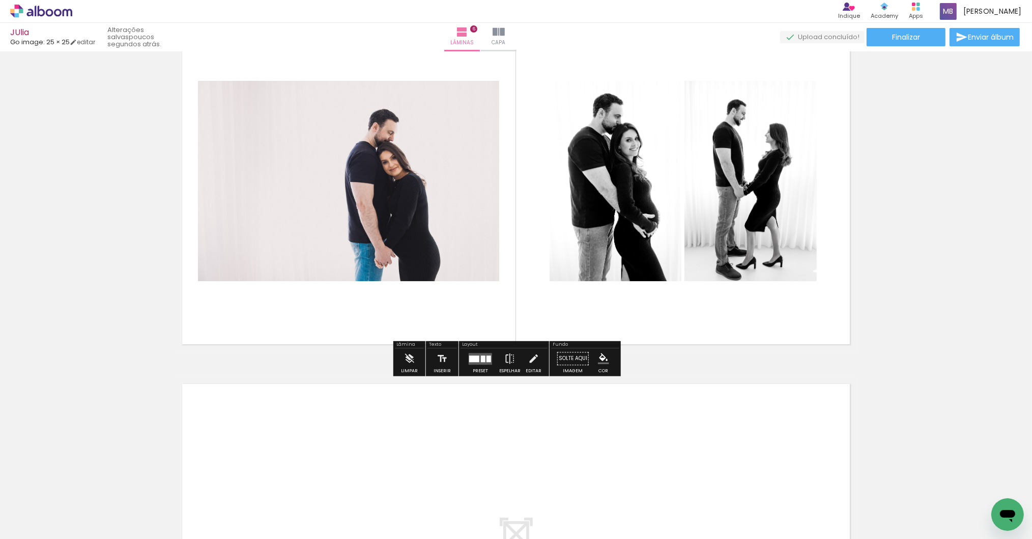
scroll to position [1986, 0]
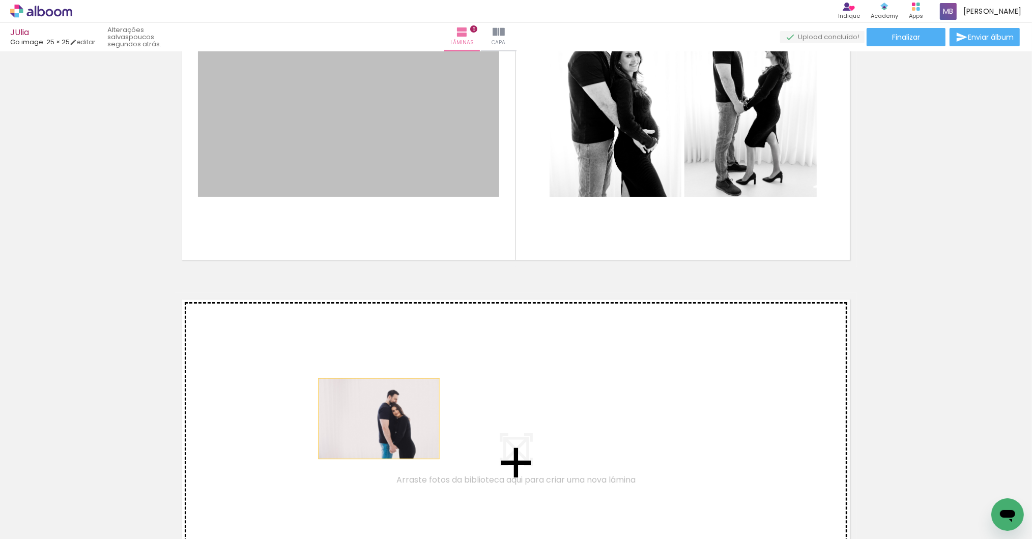
drag, startPoint x: 381, startPoint y: 177, endPoint x: 374, endPoint y: 419, distance: 241.7
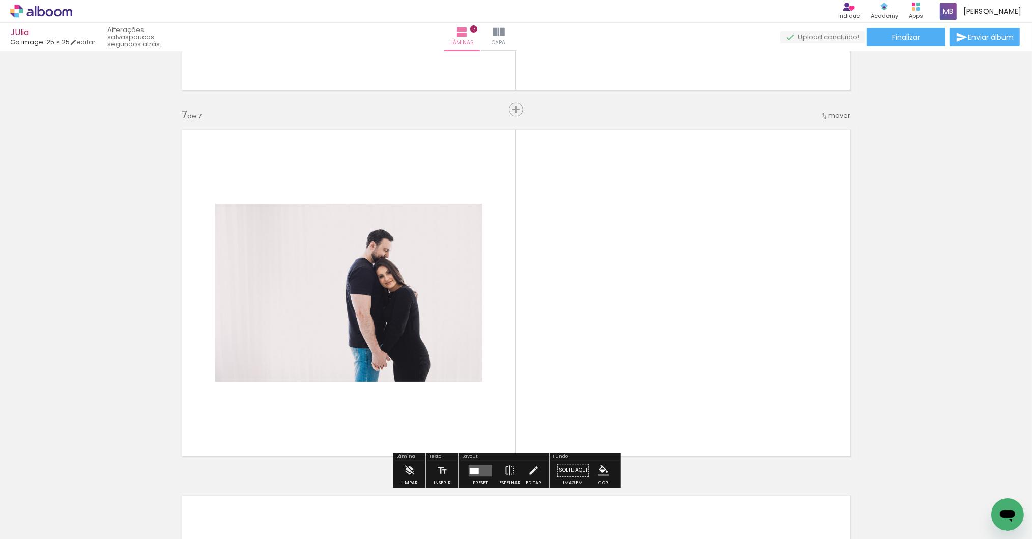
scroll to position [2185, 0]
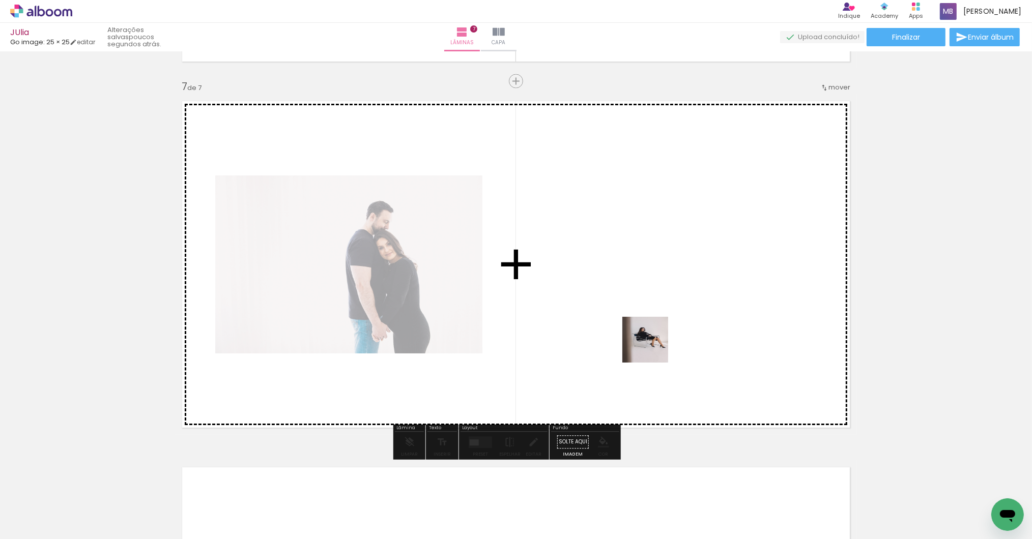
drag, startPoint x: 439, startPoint y: 498, endPoint x: 659, endPoint y: 341, distance: 270.2
click at [659, 341] on quentale-workspace at bounding box center [516, 269] width 1032 height 539
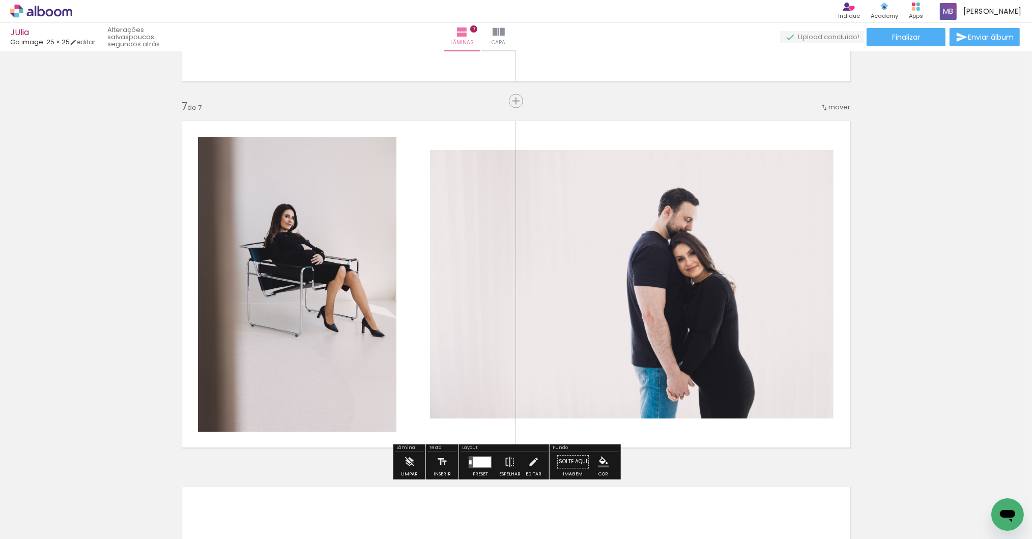
scroll to position [1928, 0]
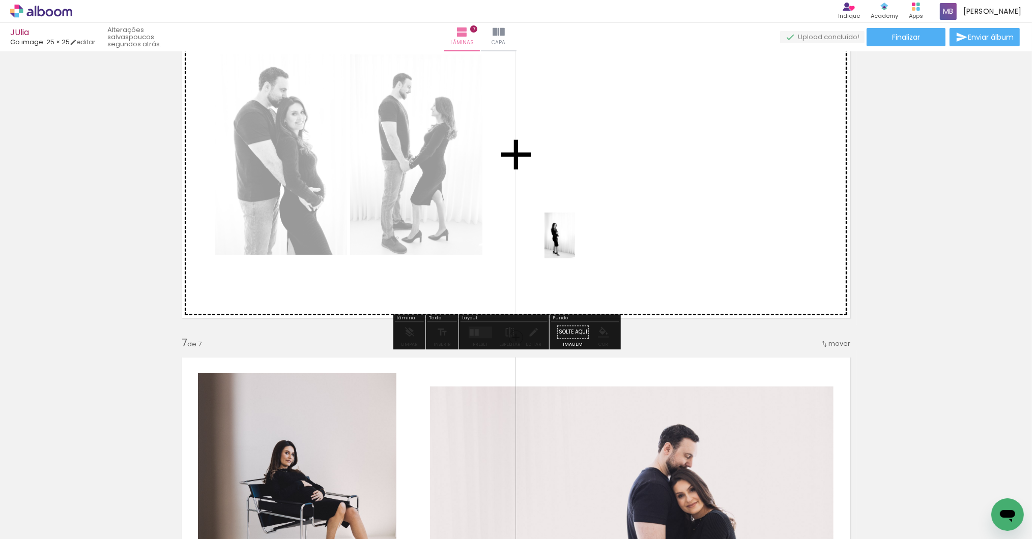
drag, startPoint x: 97, startPoint y: 496, endPoint x: 589, endPoint y: 231, distance: 558.8
click at [589, 231] on quentale-workspace at bounding box center [516, 269] width 1032 height 539
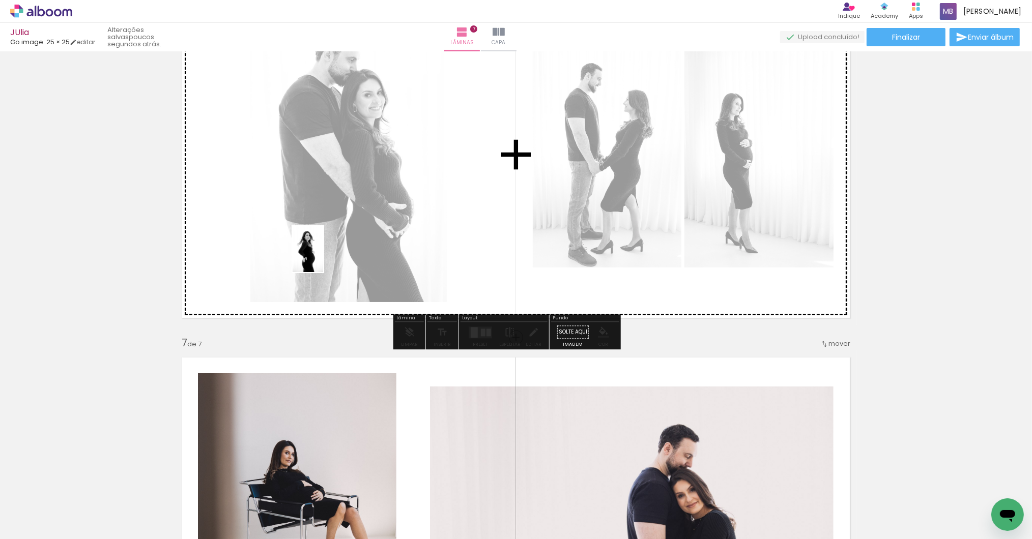
drag, startPoint x: 216, startPoint y: 502, endPoint x: 327, endPoint y: 249, distance: 276.1
click at [327, 249] on quentale-workspace at bounding box center [516, 269] width 1032 height 539
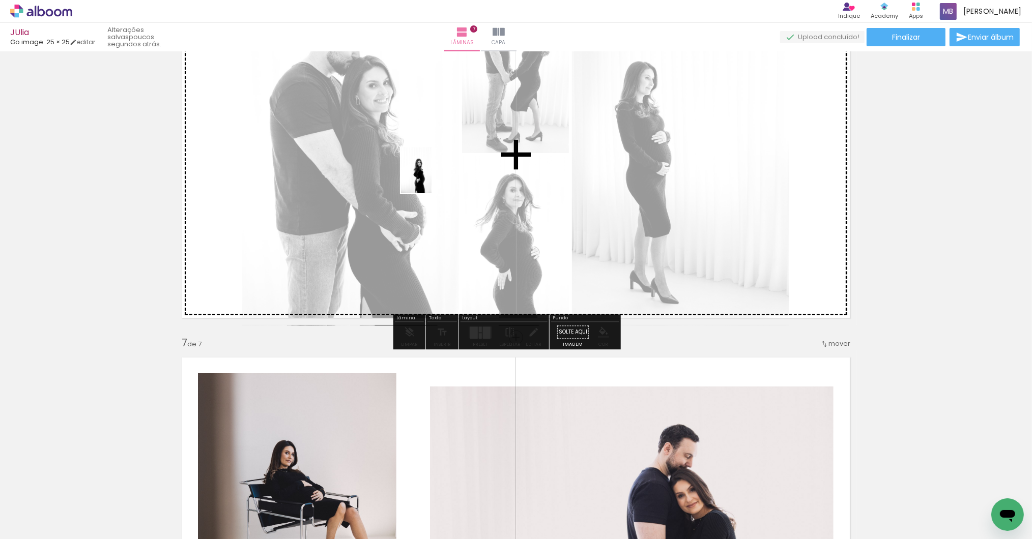
drag, startPoint x: 151, startPoint y: 511, endPoint x: 431, endPoint y: 178, distance: 435.1
click at [431, 178] on quentale-workspace at bounding box center [516, 269] width 1032 height 539
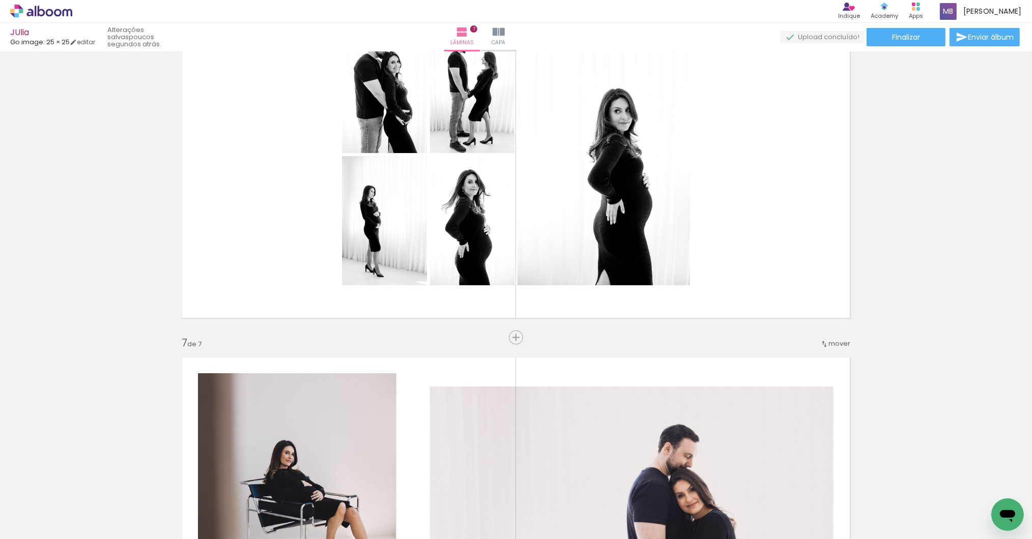
scroll to position [0, 1227]
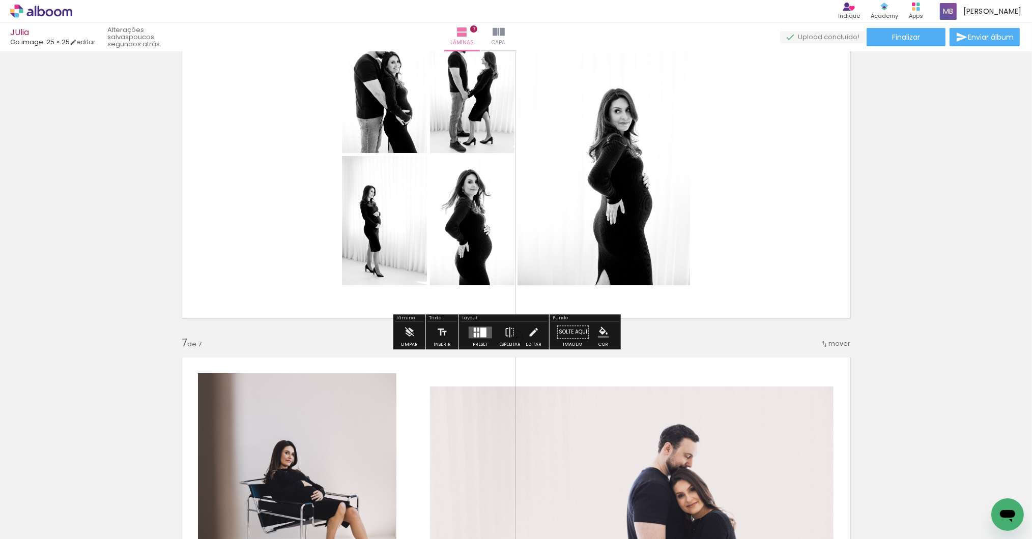
click at [486, 332] on div at bounding box center [483, 333] width 6 height 10
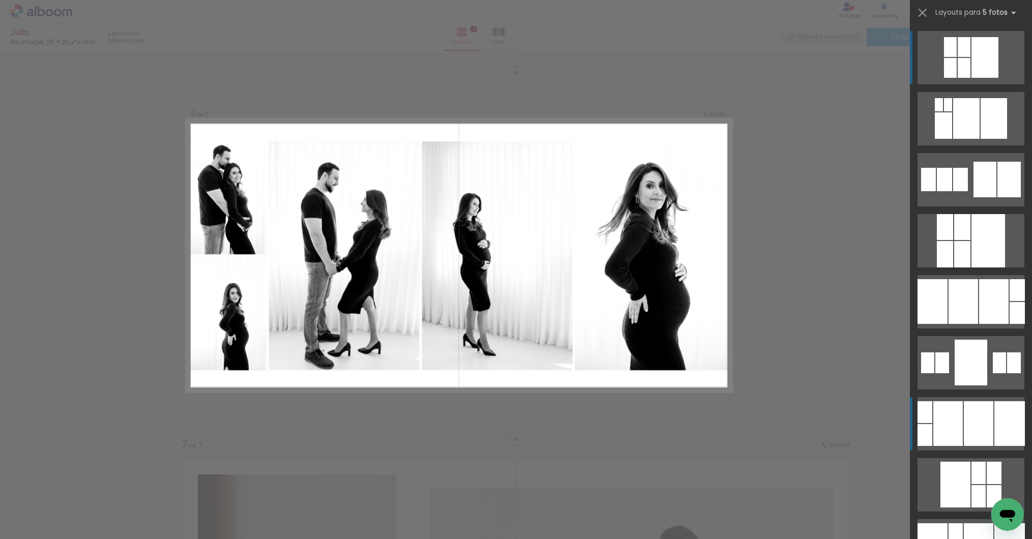
scroll to position [1818, 0]
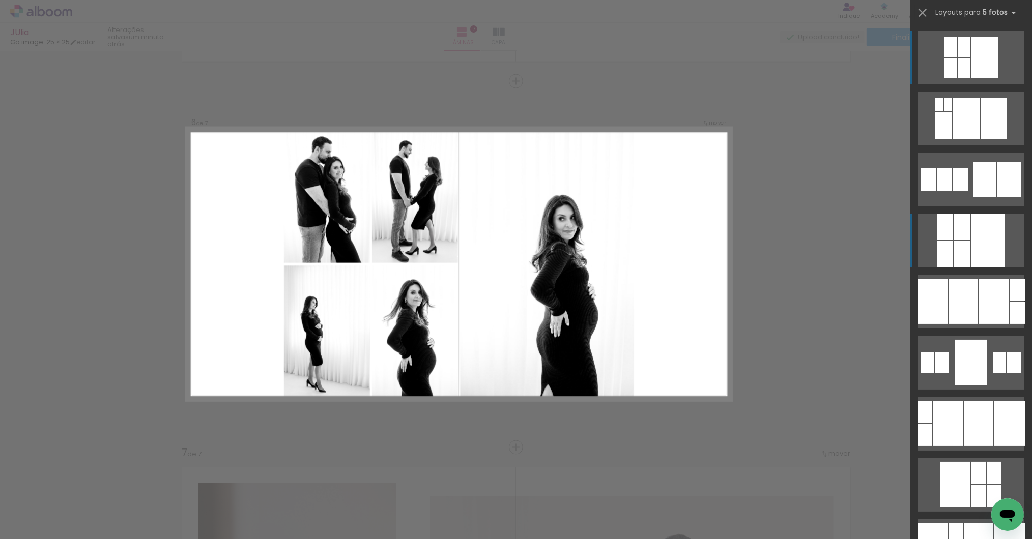
click at [971, 237] on div at bounding box center [988, 240] width 34 height 53
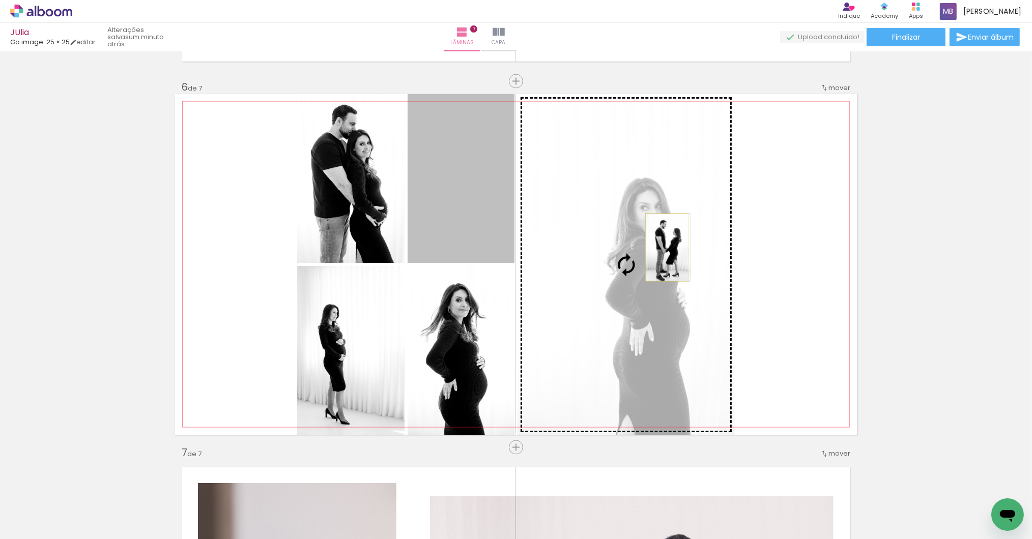
drag, startPoint x: 470, startPoint y: 195, endPoint x: 662, endPoint y: 248, distance: 199.9
click at [0, 0] on slot at bounding box center [0, 0] width 0 height 0
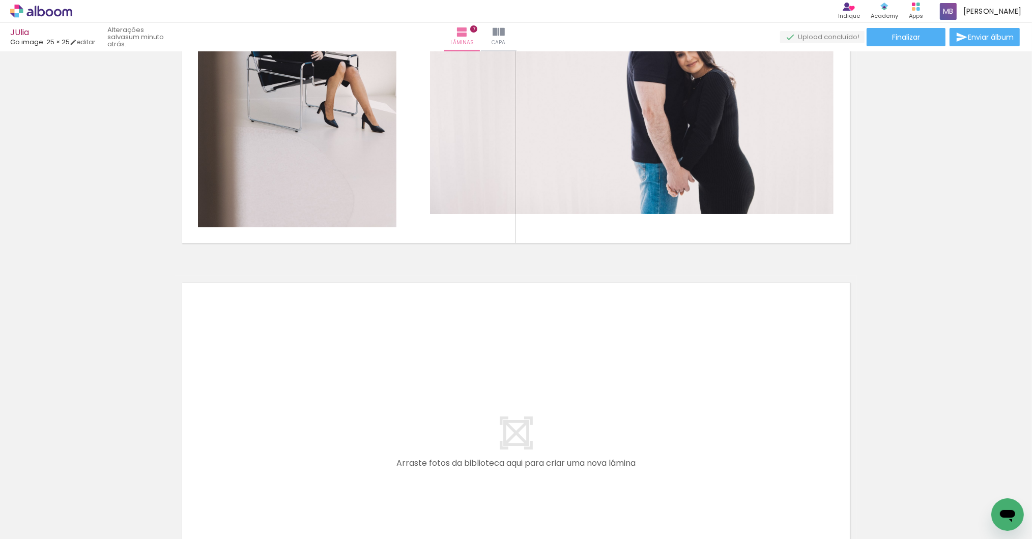
scroll to position [0, 1494]
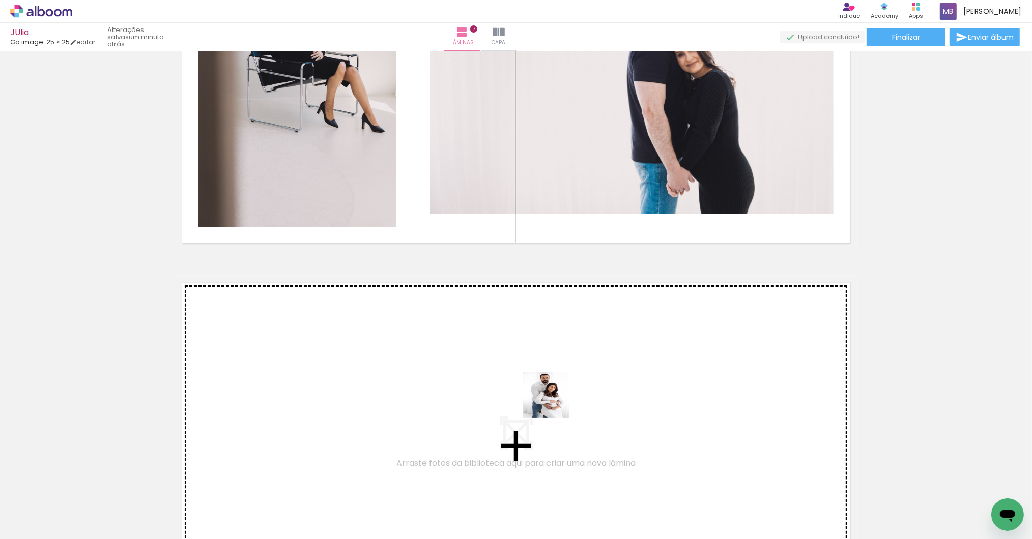
drag, startPoint x: 660, startPoint y: 500, endPoint x: 554, endPoint y: 403, distance: 144.1
click at [554, 403] on quentale-workspace at bounding box center [516, 269] width 1032 height 539
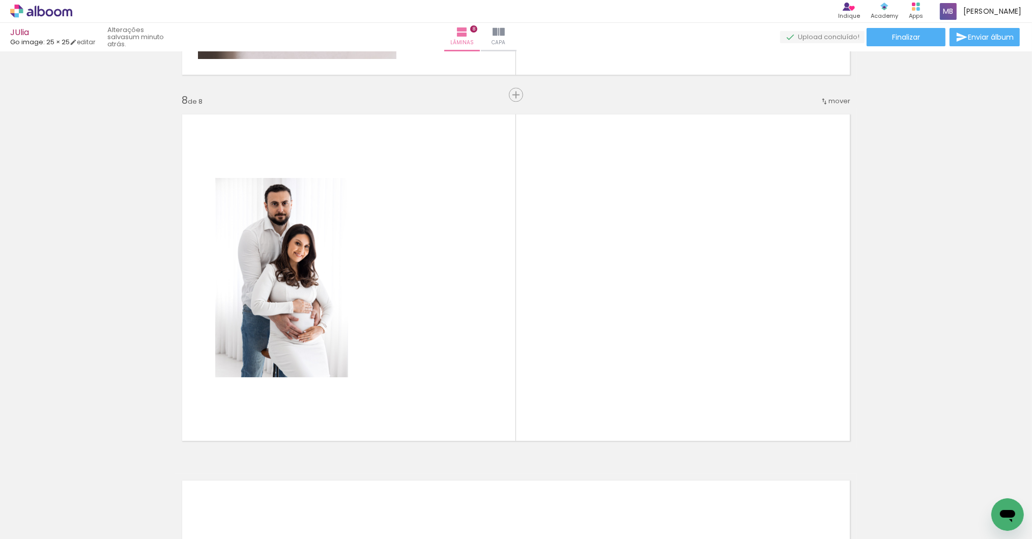
scroll to position [2551, 0]
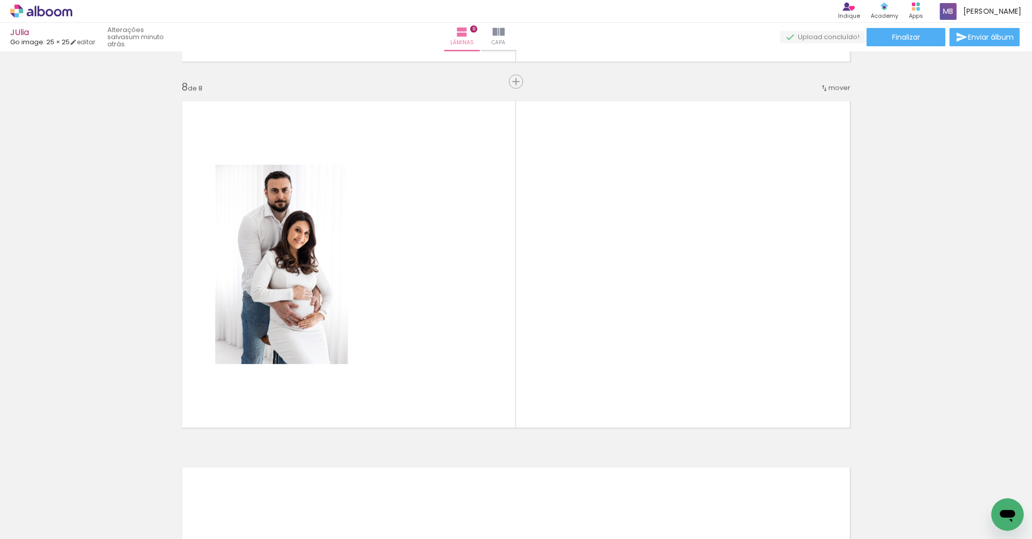
click at [716, 508] on div at bounding box center [716, 505] width 34 height 50
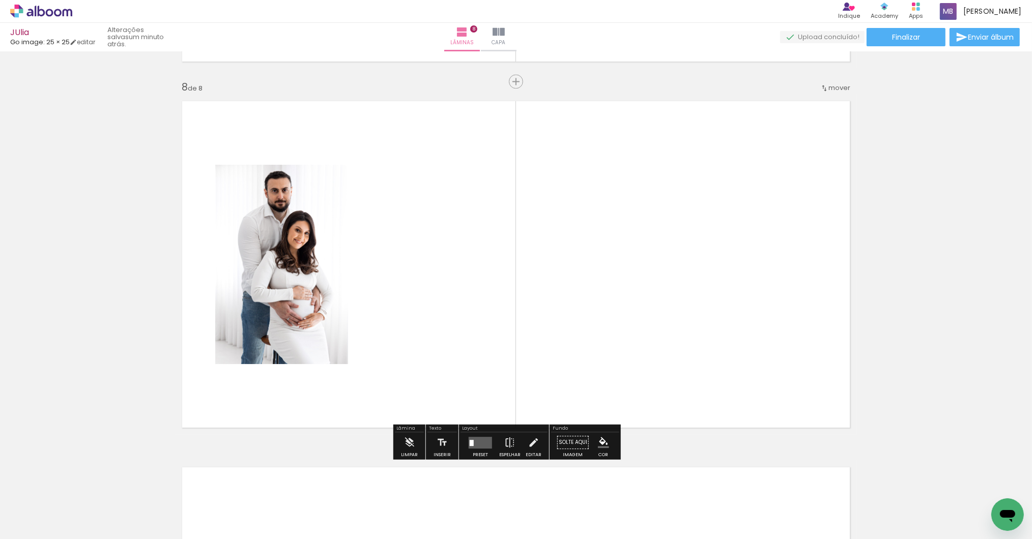
drag, startPoint x: 344, startPoint y: 344, endPoint x: 352, endPoint y: 456, distance: 112.2
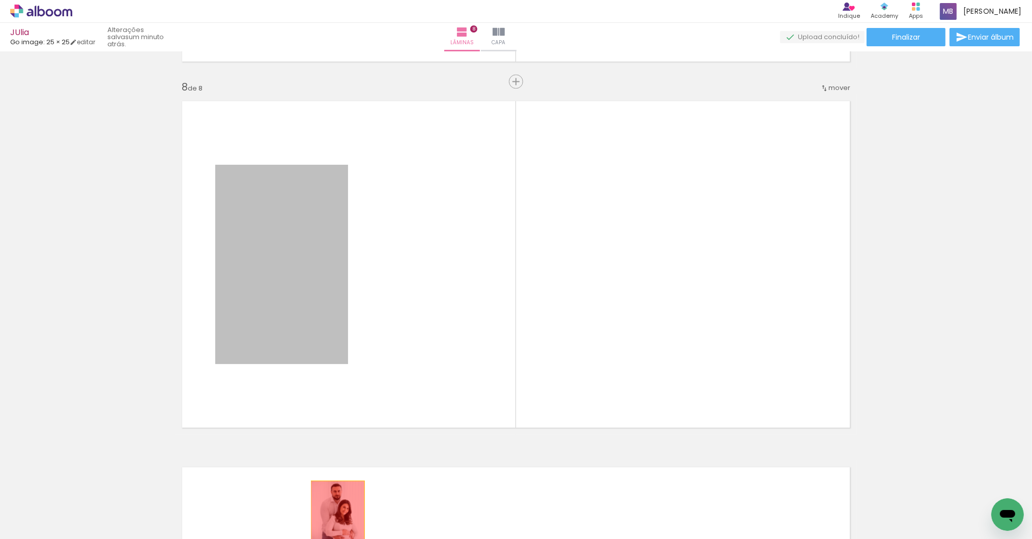
drag, startPoint x: 294, startPoint y: 336, endPoint x: 333, endPoint y: 521, distance: 189.4
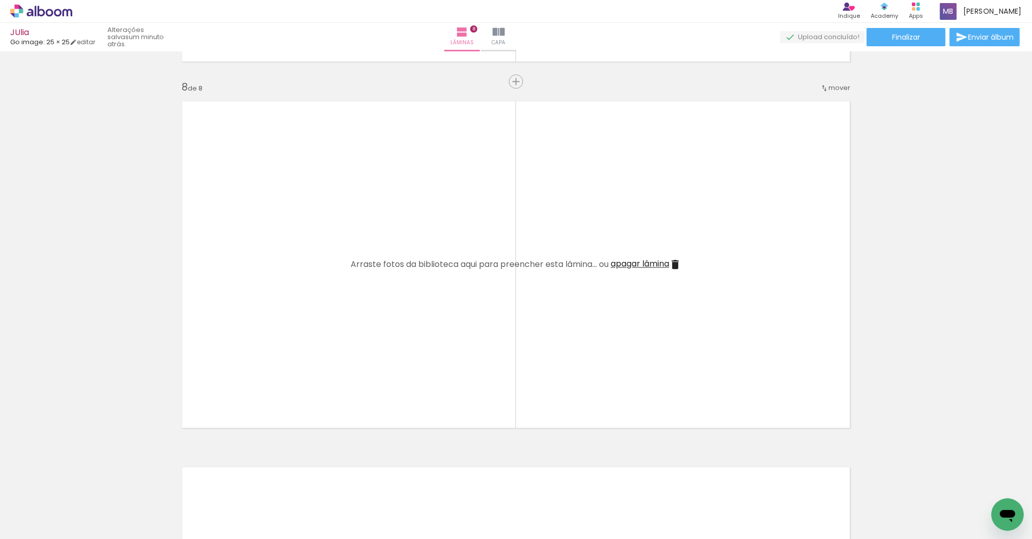
scroll to position [0, 0]
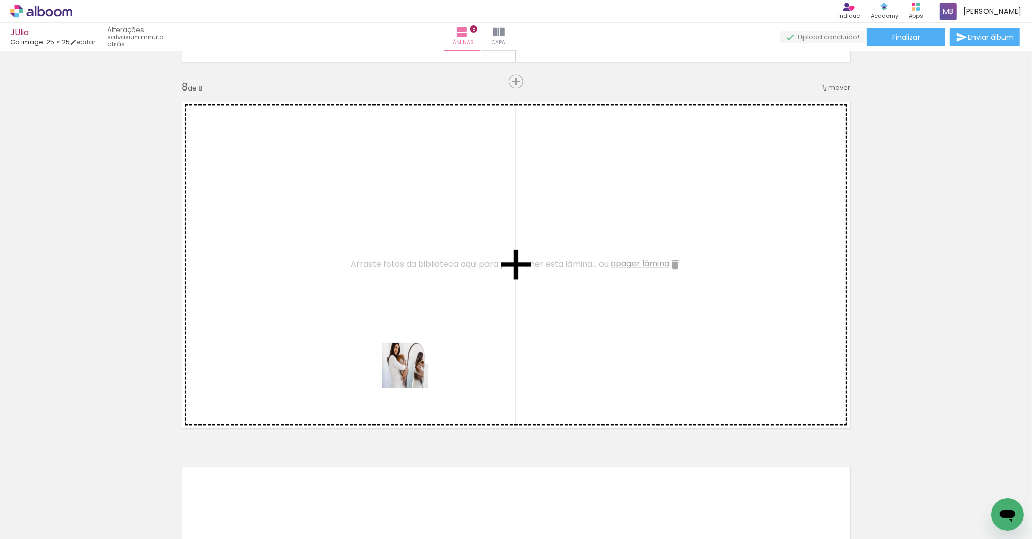
drag, startPoint x: 492, startPoint y: 472, endPoint x: 379, endPoint y: 338, distance: 176.1
click at [379, 338] on quentale-workspace at bounding box center [516, 269] width 1032 height 539
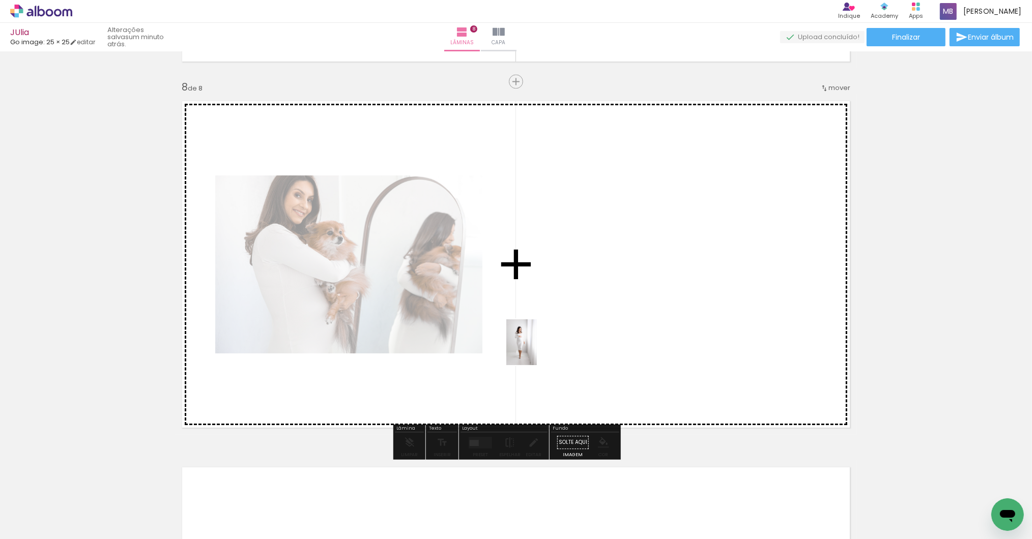
drag, startPoint x: 340, startPoint y: 487, endPoint x: 537, endPoint y: 350, distance: 240.1
click at [537, 350] on quentale-workspace at bounding box center [516, 269] width 1032 height 539
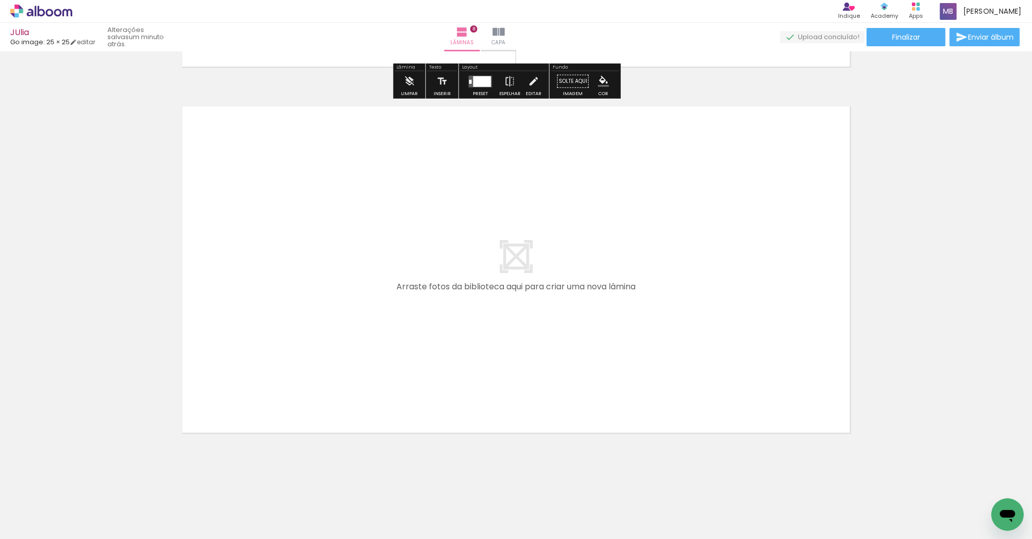
scroll to position [2807, 0]
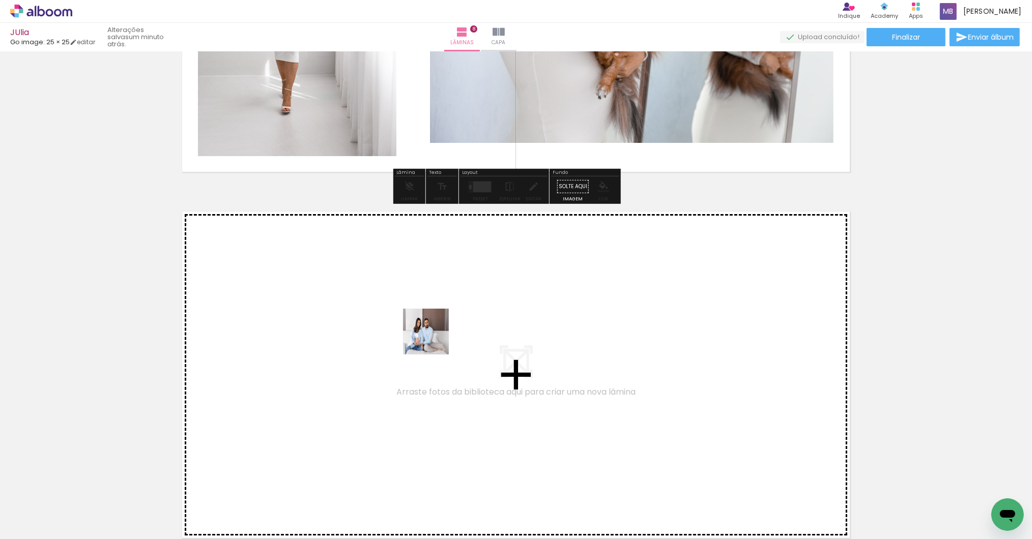
drag, startPoint x: 568, startPoint y: 511, endPoint x: 434, endPoint y: 340, distance: 217.5
click at [434, 340] on quentale-workspace at bounding box center [516, 269] width 1032 height 539
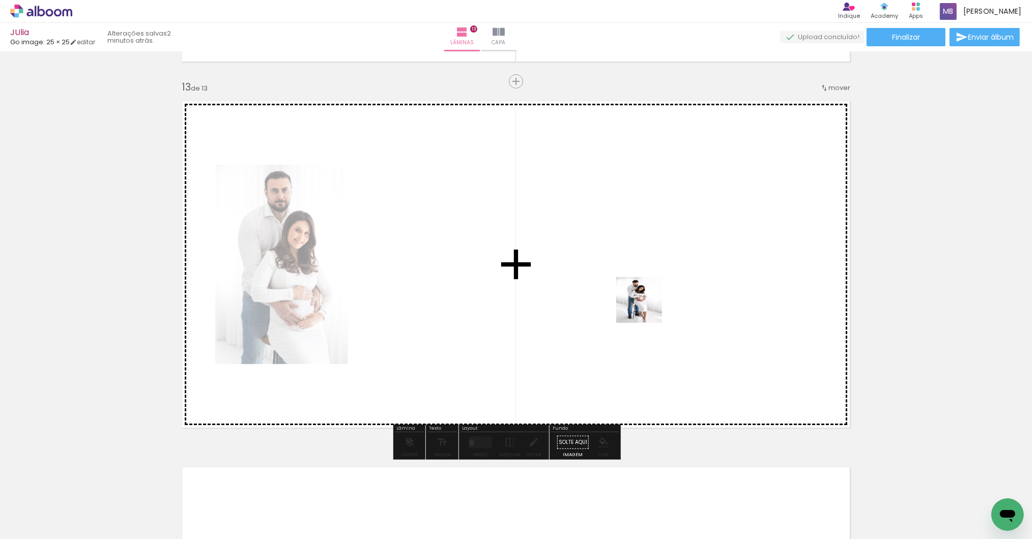
drag, startPoint x: 710, startPoint y: 496, endPoint x: 649, endPoint y: 296, distance: 209.0
click at [649, 296] on quentale-workspace at bounding box center [516, 269] width 1032 height 539
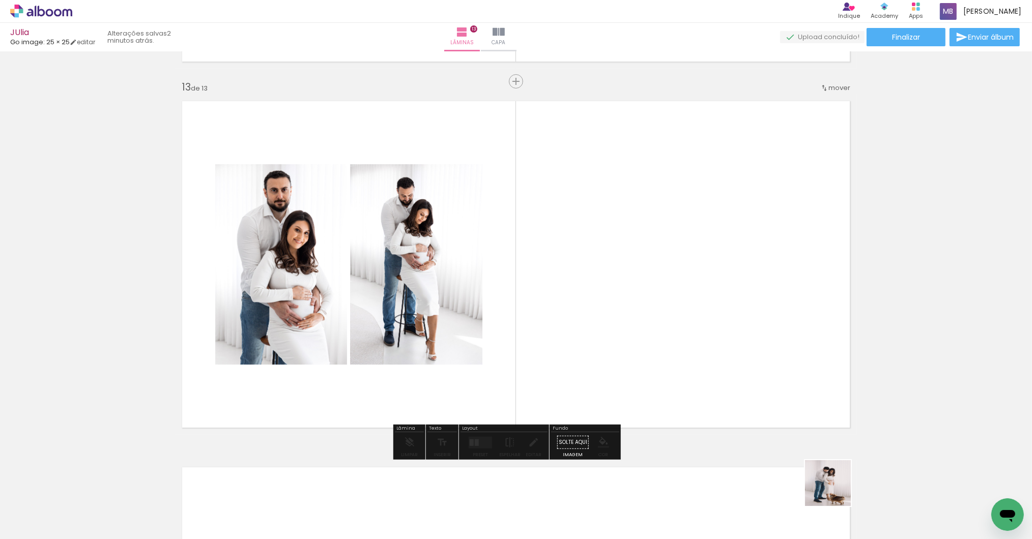
drag, startPoint x: 840, startPoint y: 501, endPoint x: 647, endPoint y: 264, distance: 306.3
click at [647, 264] on quentale-workspace at bounding box center [516, 269] width 1032 height 539
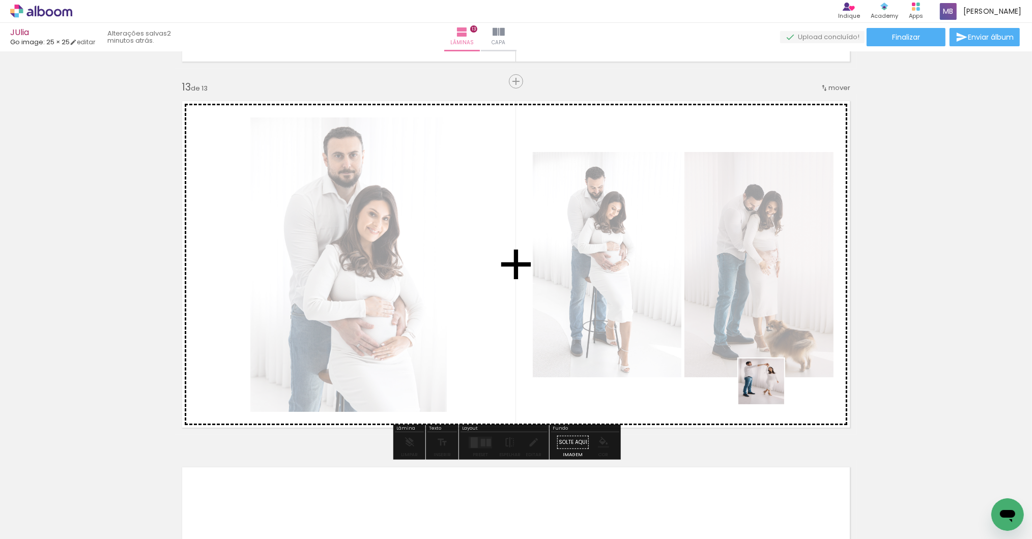
drag, startPoint x: 788, startPoint y: 498, endPoint x: 735, endPoint y: 302, distance: 202.8
click at [735, 302] on quentale-workspace at bounding box center [516, 269] width 1032 height 539
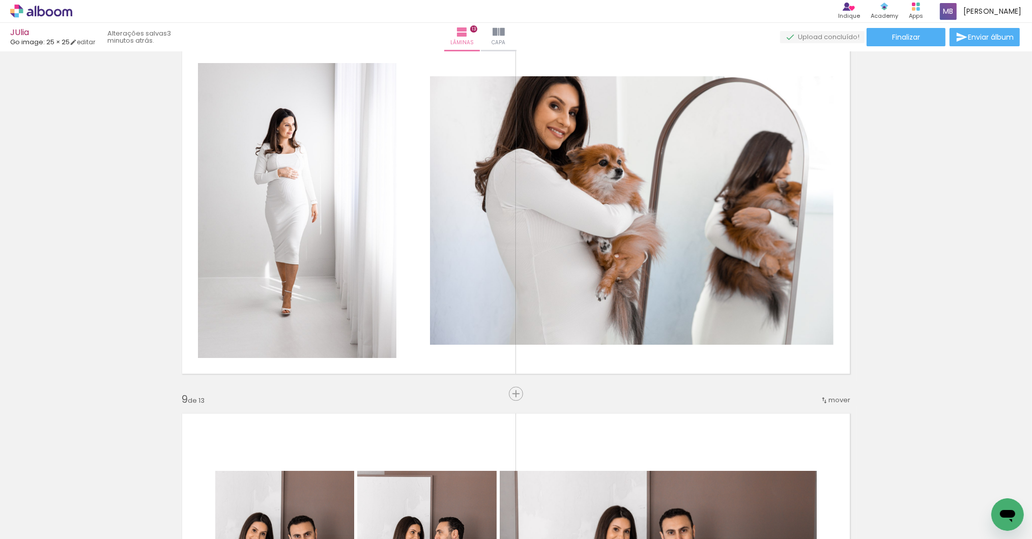
scroll to position [2444, 0]
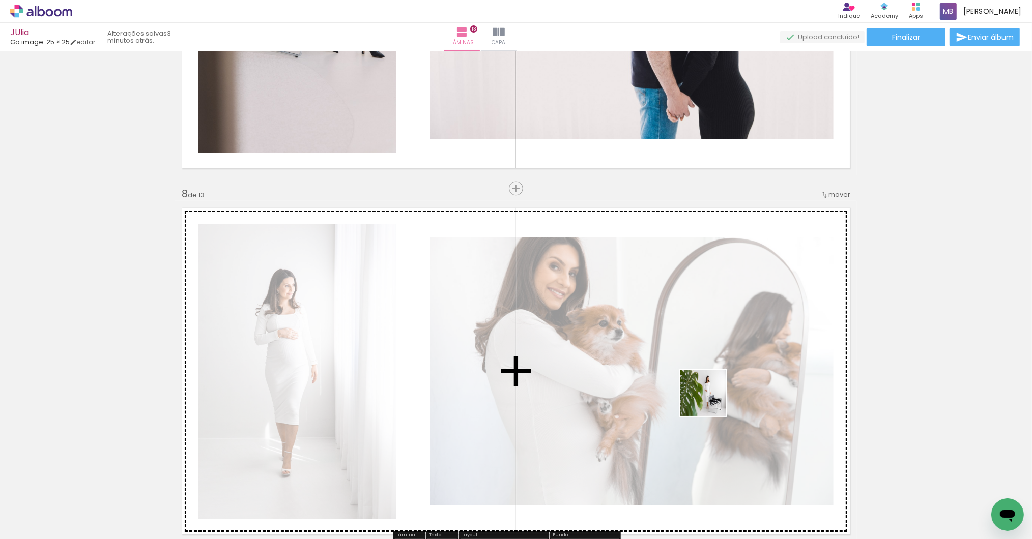
drag, startPoint x: 882, startPoint y: 498, endPoint x: 711, endPoint y: 401, distance: 197.1
click at [711, 401] on quentale-workspace at bounding box center [516, 269] width 1032 height 539
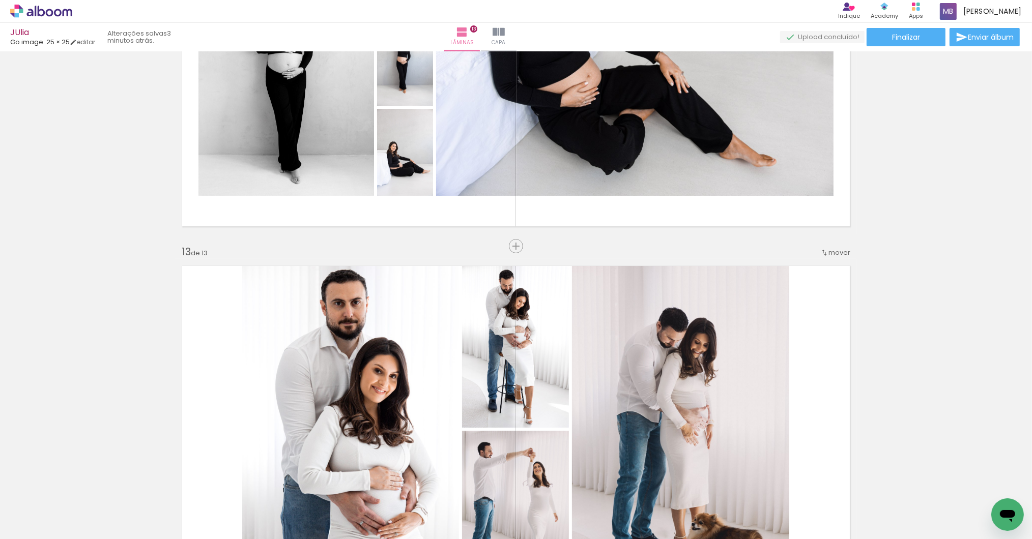
scroll to position [4743, 0]
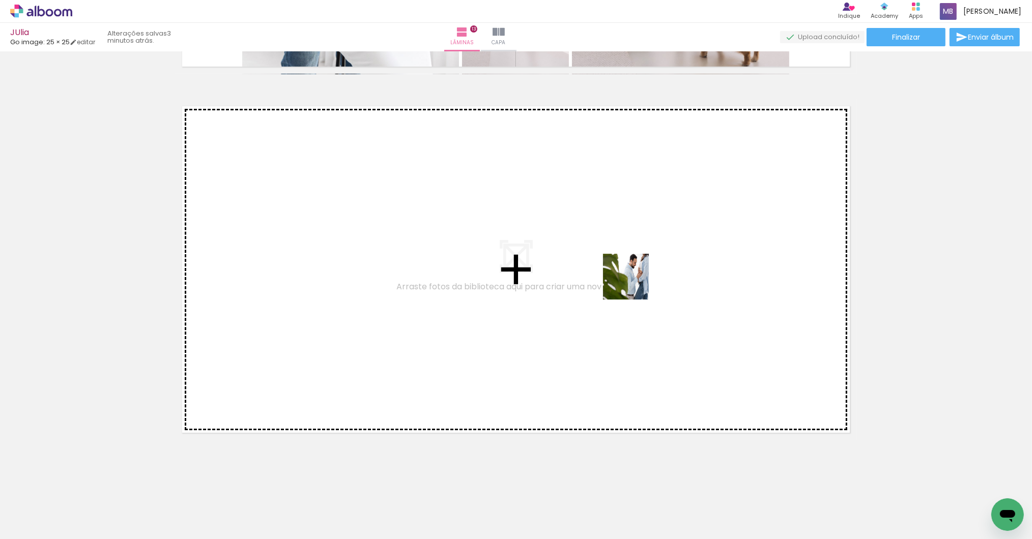
drag, startPoint x: 986, startPoint y: 505, endPoint x: 620, endPoint y: 274, distance: 433.5
click at [620, 274] on quentale-workspace at bounding box center [516, 269] width 1032 height 539
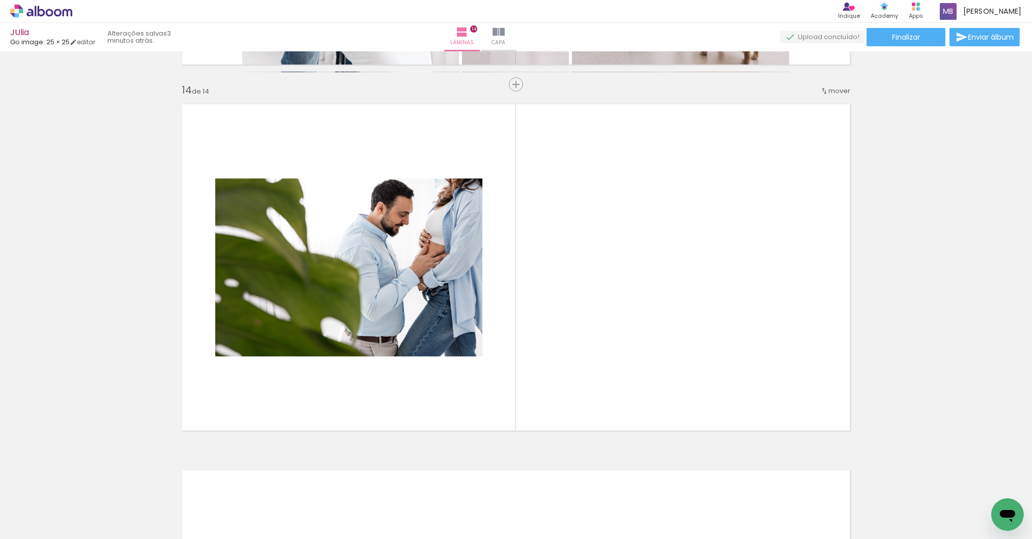
scroll to position [4749, 0]
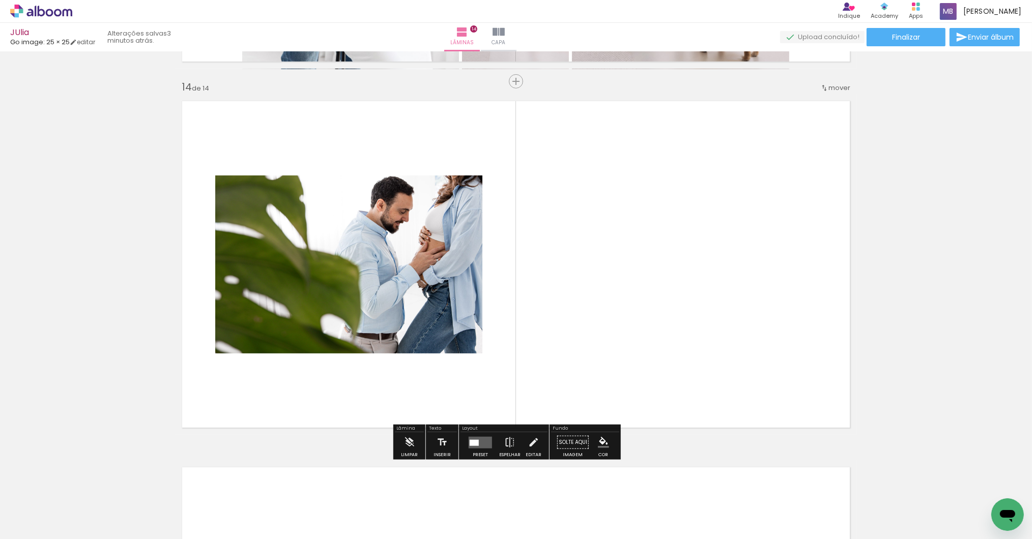
click at [477, 440] on quentale-layouter at bounding box center [480, 442] width 23 height 12
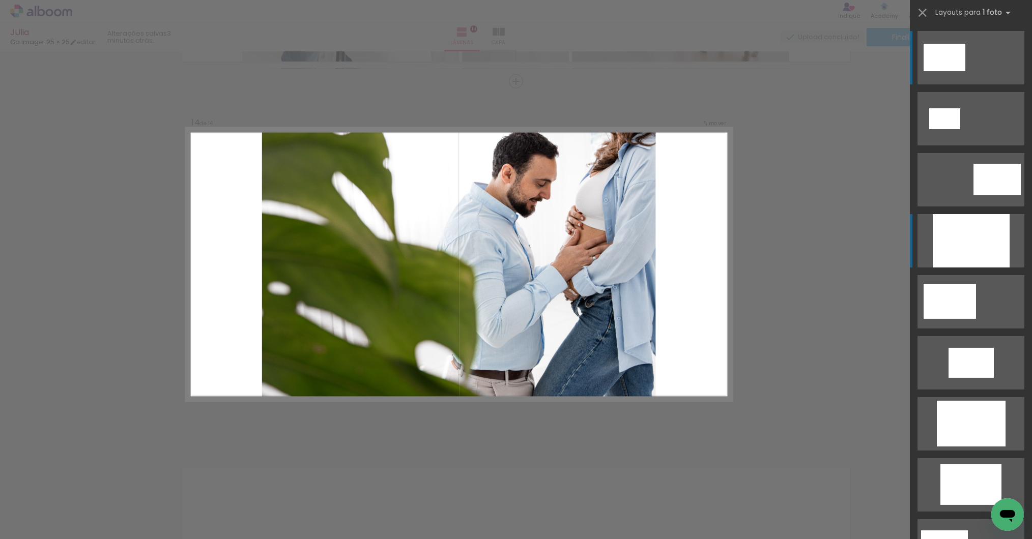
click at [942, 249] on div at bounding box center [971, 240] width 77 height 53
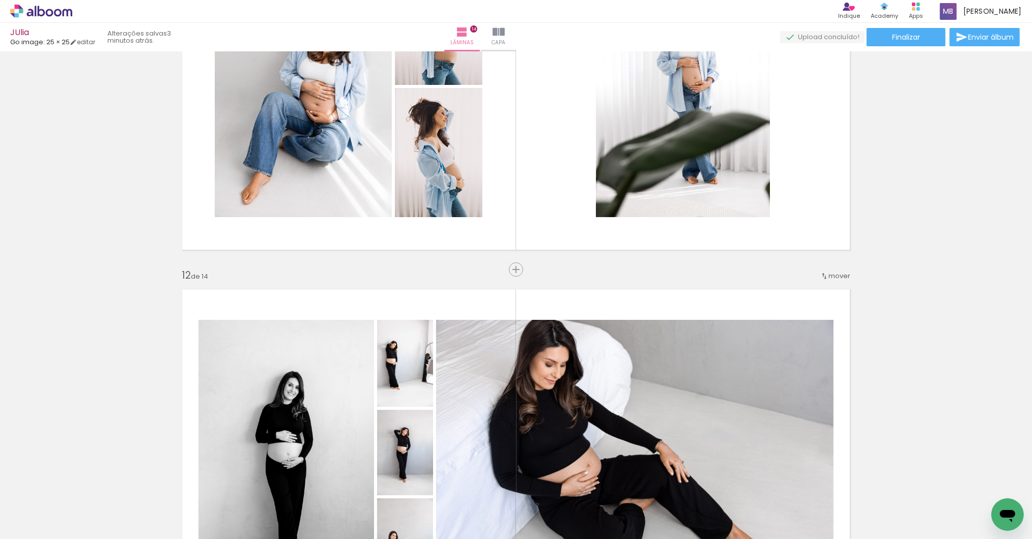
scroll to position [4408, 0]
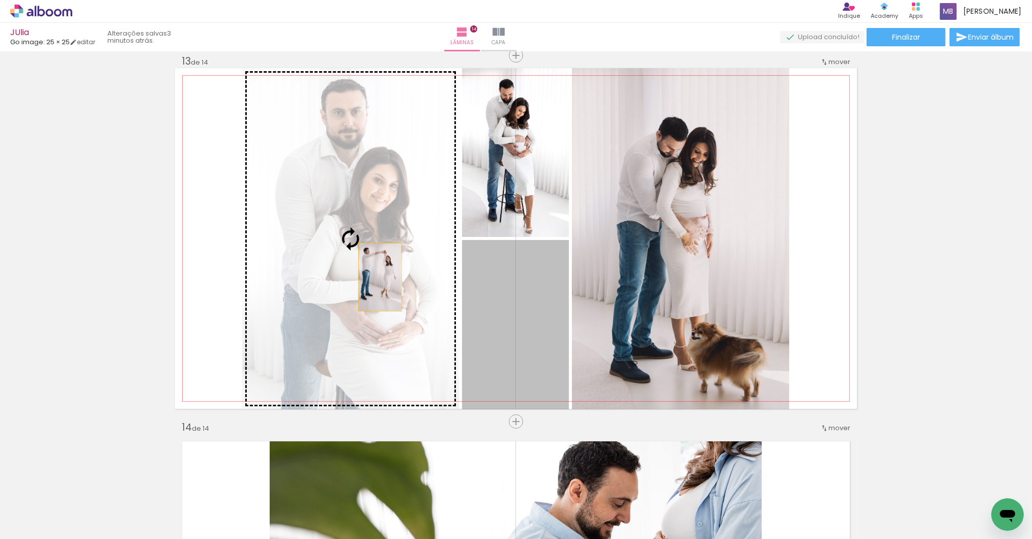
drag, startPoint x: 509, startPoint y: 294, endPoint x: 361, endPoint y: 274, distance: 149.9
click at [0, 0] on slot at bounding box center [0, 0] width 0 height 0
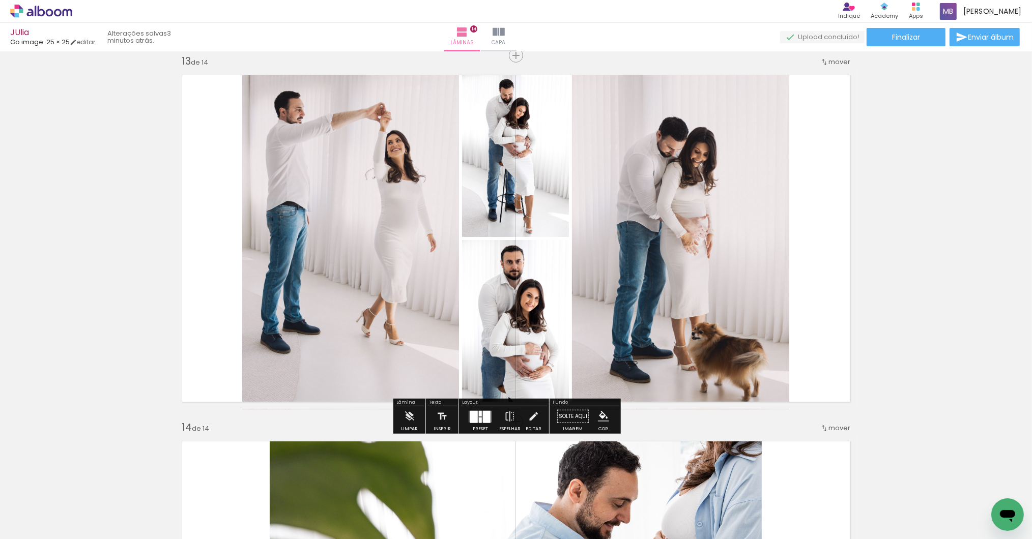
click at [486, 314] on quentale-photo at bounding box center [515, 324] width 107 height 169
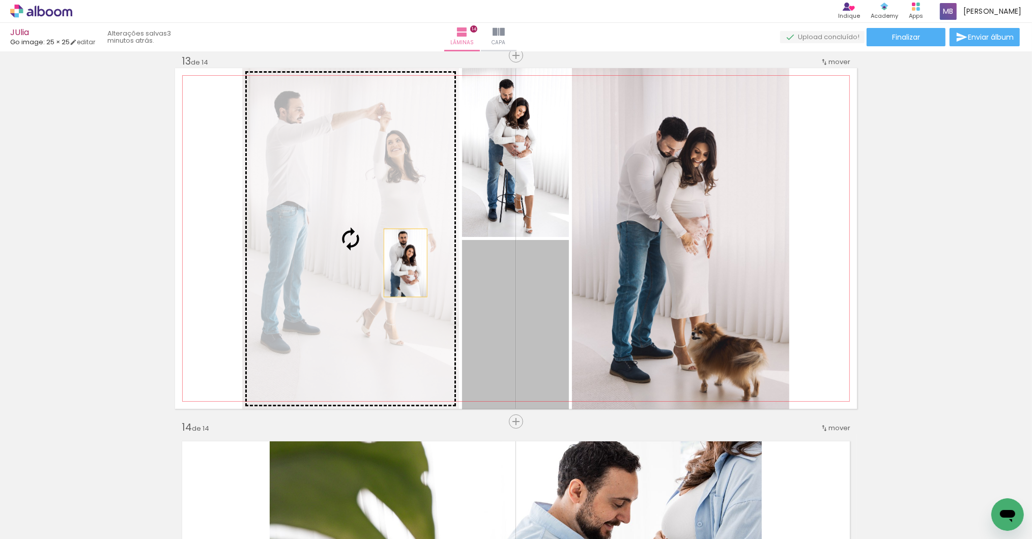
drag, startPoint x: 486, startPoint y: 314, endPoint x: 344, endPoint y: 242, distance: 158.6
click at [0, 0] on slot at bounding box center [0, 0] width 0 height 0
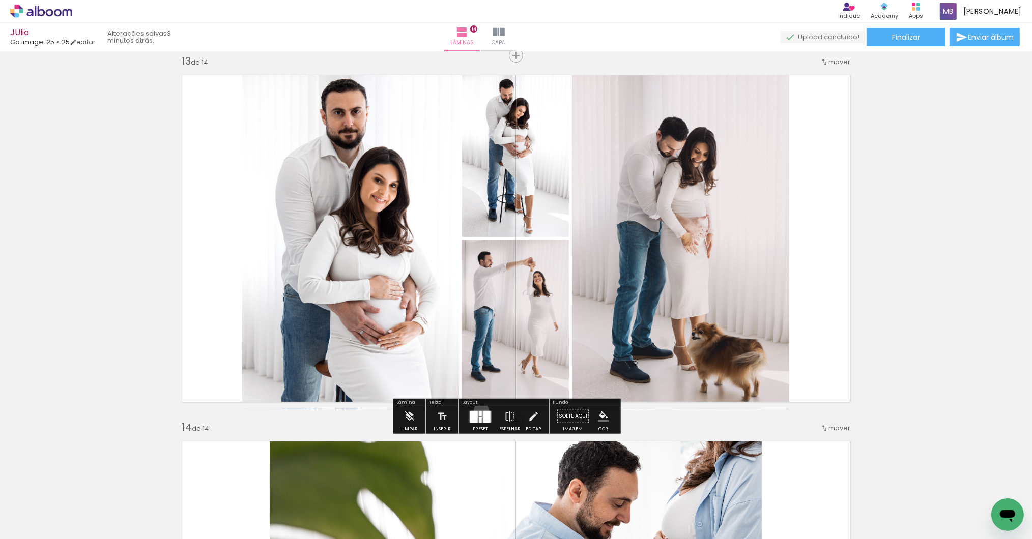
click at [482, 412] on div at bounding box center [480, 414] width 3 height 6
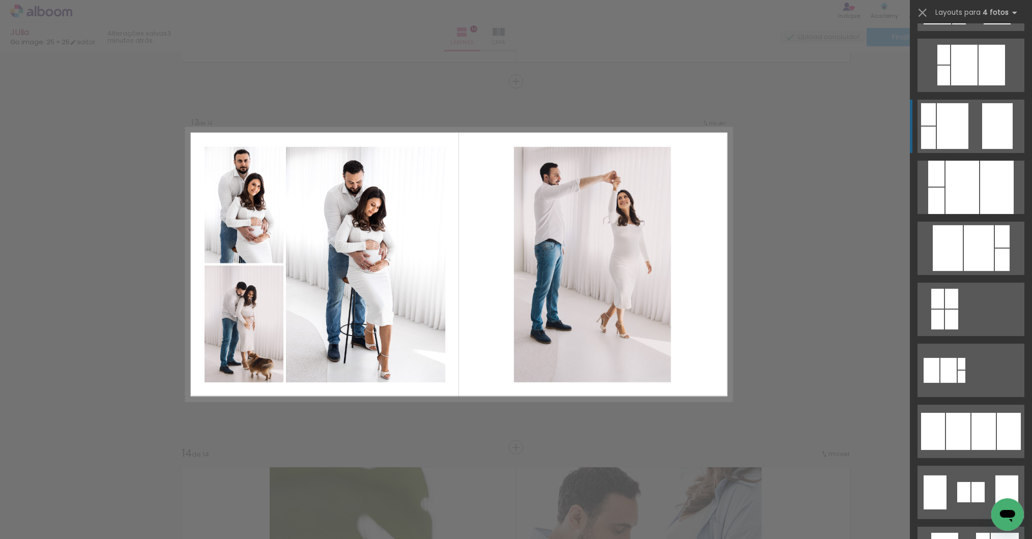
scroll to position [509, 0]
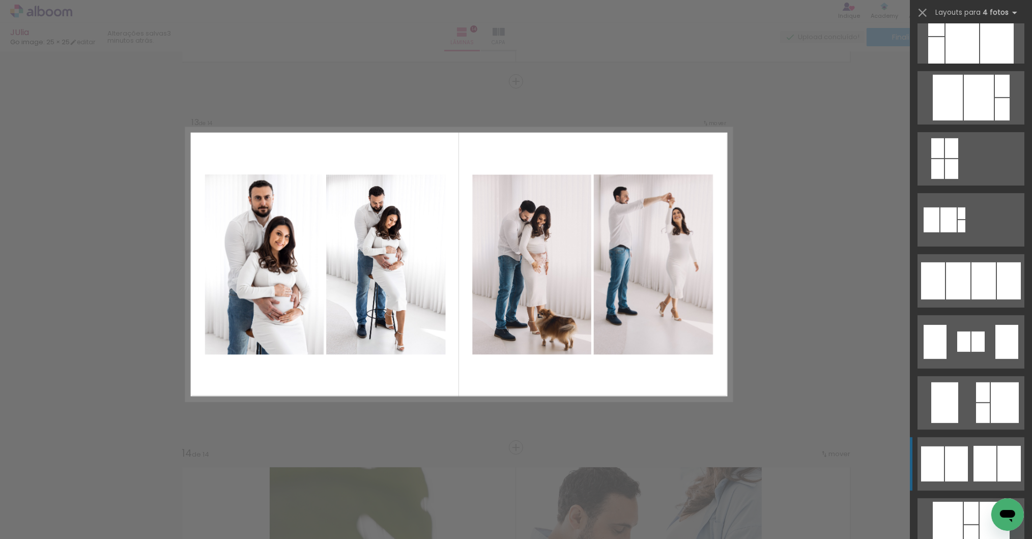
click at [951, 468] on div at bounding box center [956, 464] width 23 height 35
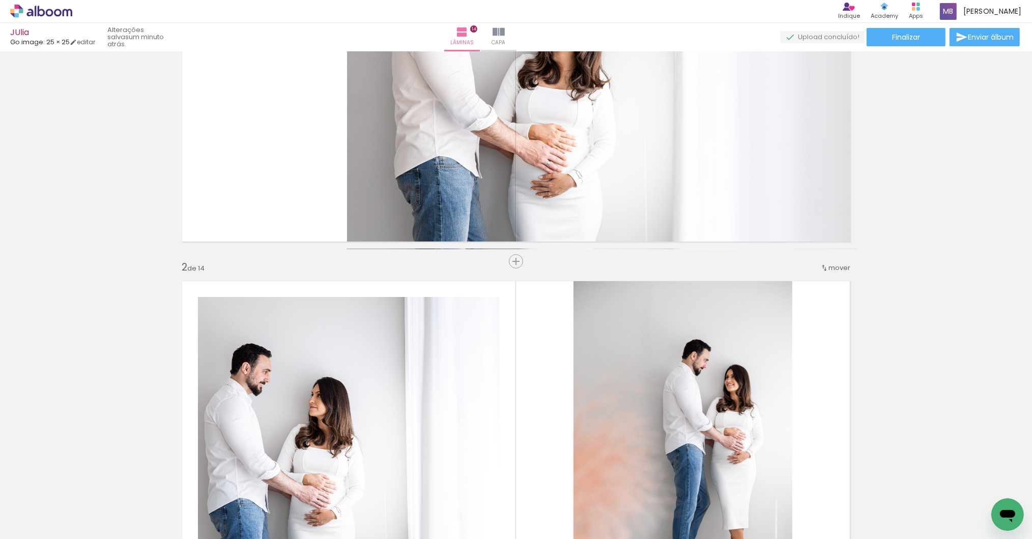
scroll to position [736, 0]
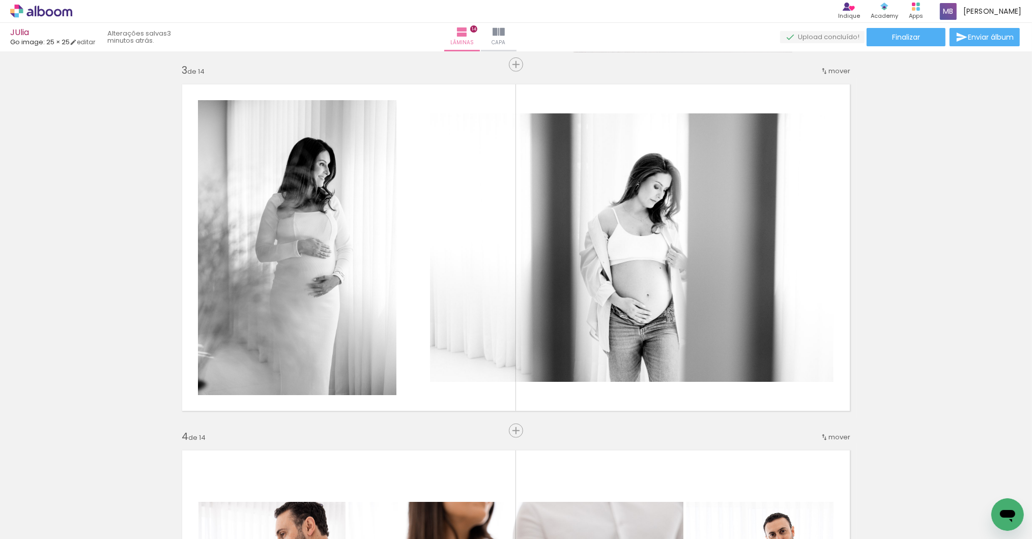
scroll to position [0, 1494]
click at [912, 36] on span "Finalizar" at bounding box center [906, 37] width 28 height 7
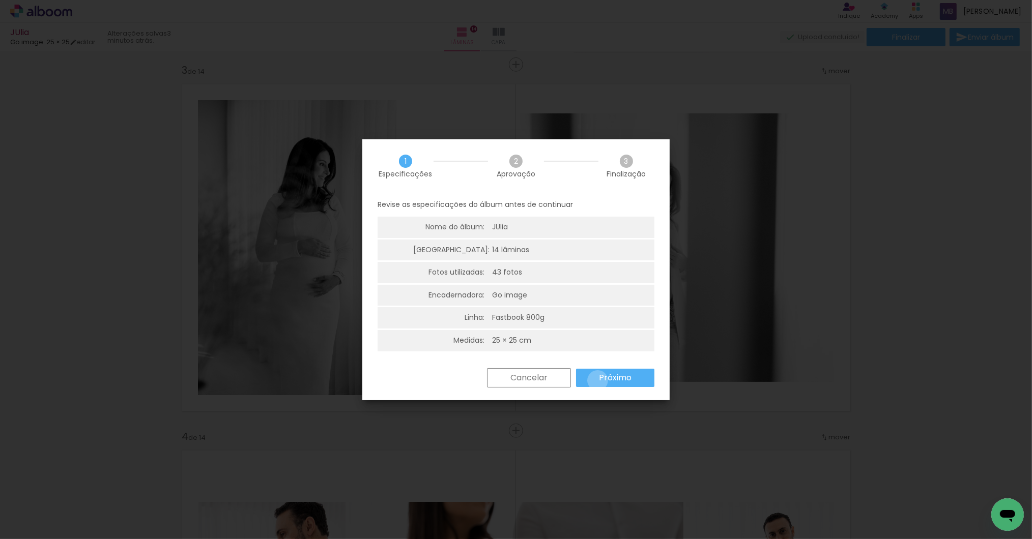
click at [598, 379] on paper-button "Próximo" at bounding box center [615, 378] width 78 height 18
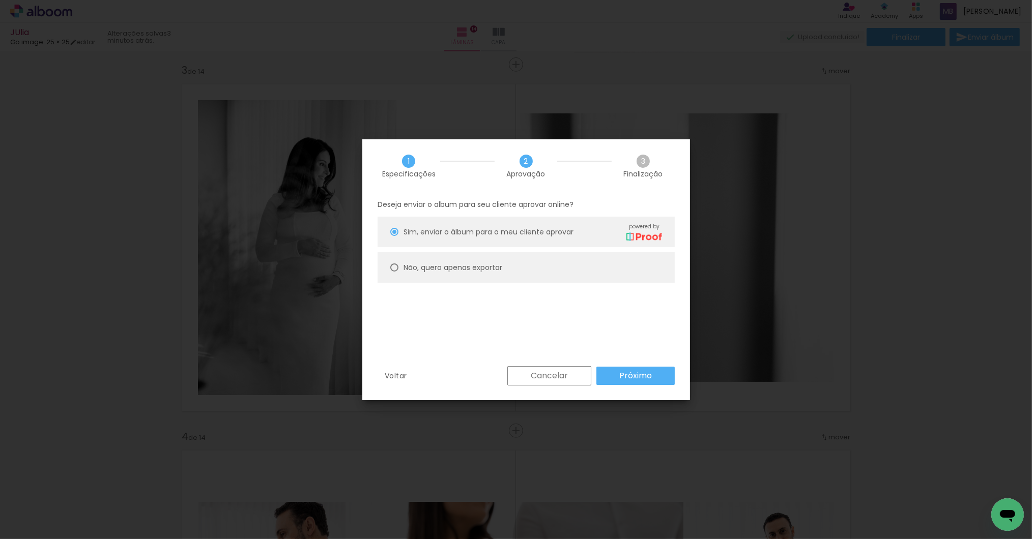
click at [0, 0] on slot "Não, quero apenas exportar" at bounding box center [0, 0] width 0 height 0
type paper-radio-button "on"
click at [0, 0] on slot "Próximo" at bounding box center [0, 0] width 0 height 0
type input "Alta, 300 DPI"
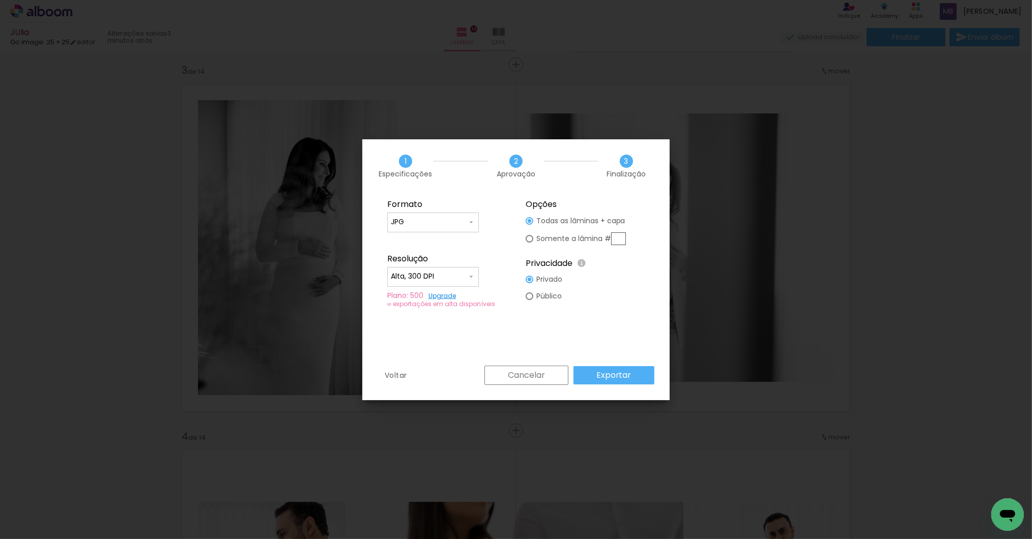
click at [592, 373] on paper-button "Exportar" at bounding box center [613, 375] width 81 height 18
